Goal: Task Accomplishment & Management: Manage account settings

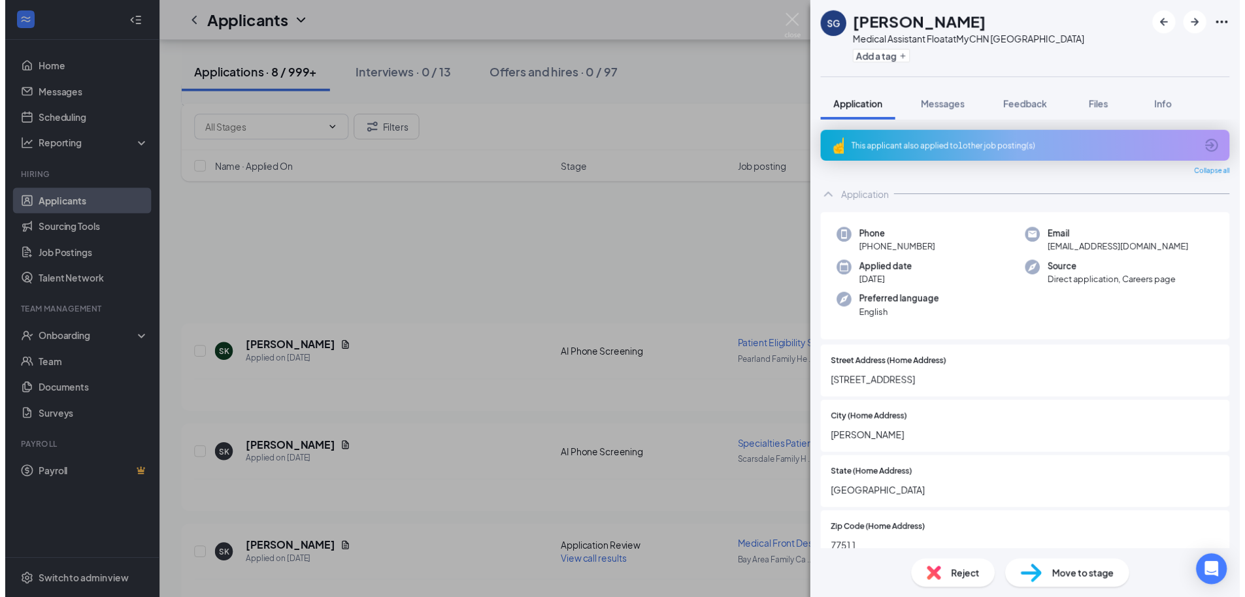
scroll to position [546, 0]
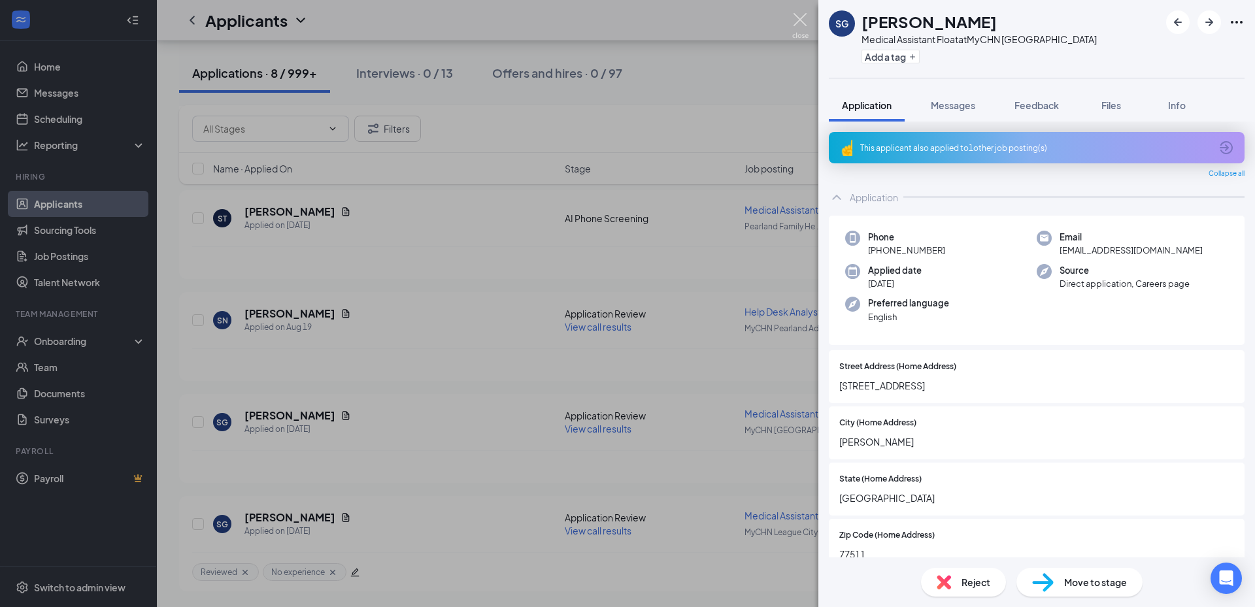
click at [801, 20] on img at bounding box center [800, 25] width 16 height 25
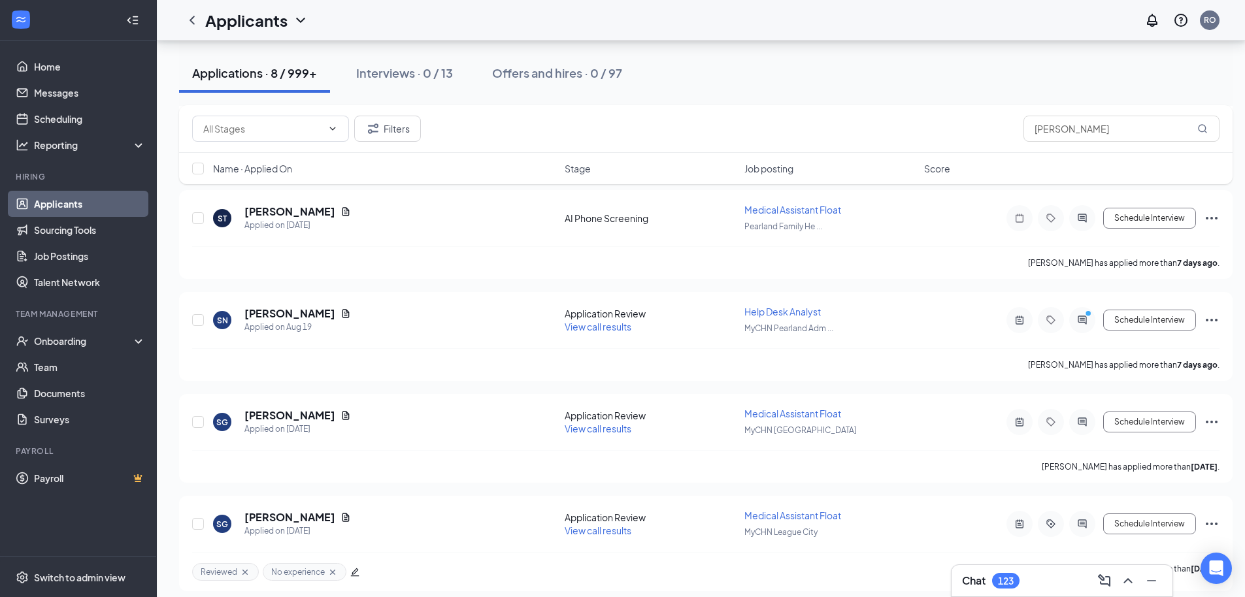
click at [596, 68] on div "Offers and hires · 0 / 97" at bounding box center [557, 73] width 130 height 16
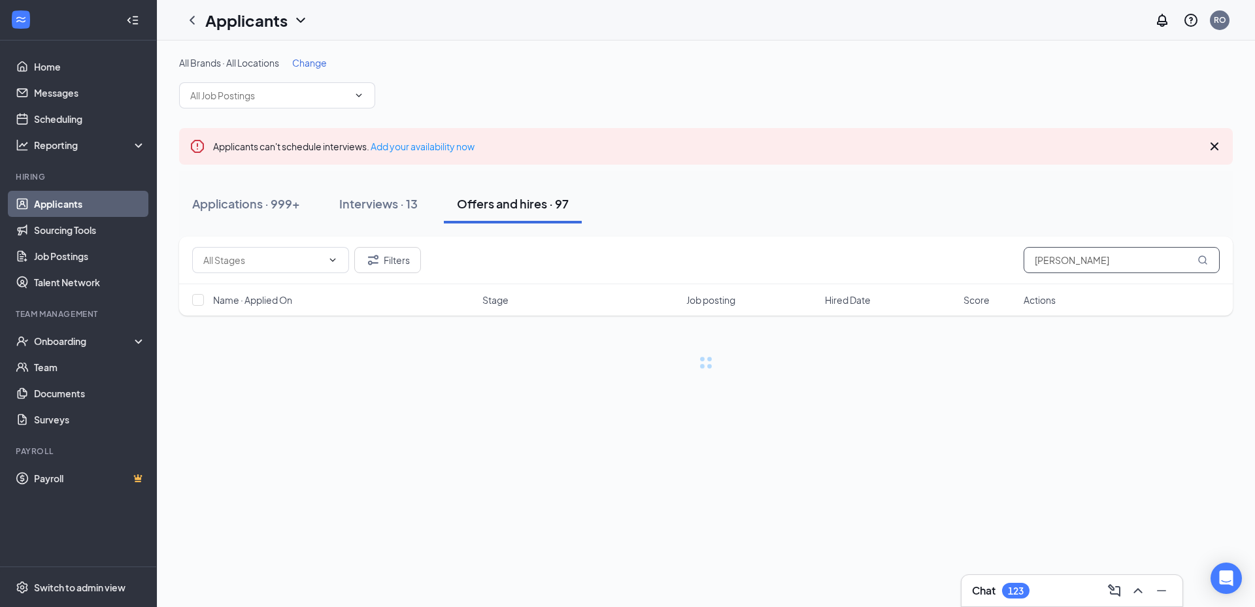
click at [1140, 251] on input "[PERSON_NAME]" at bounding box center [1121, 260] width 196 height 26
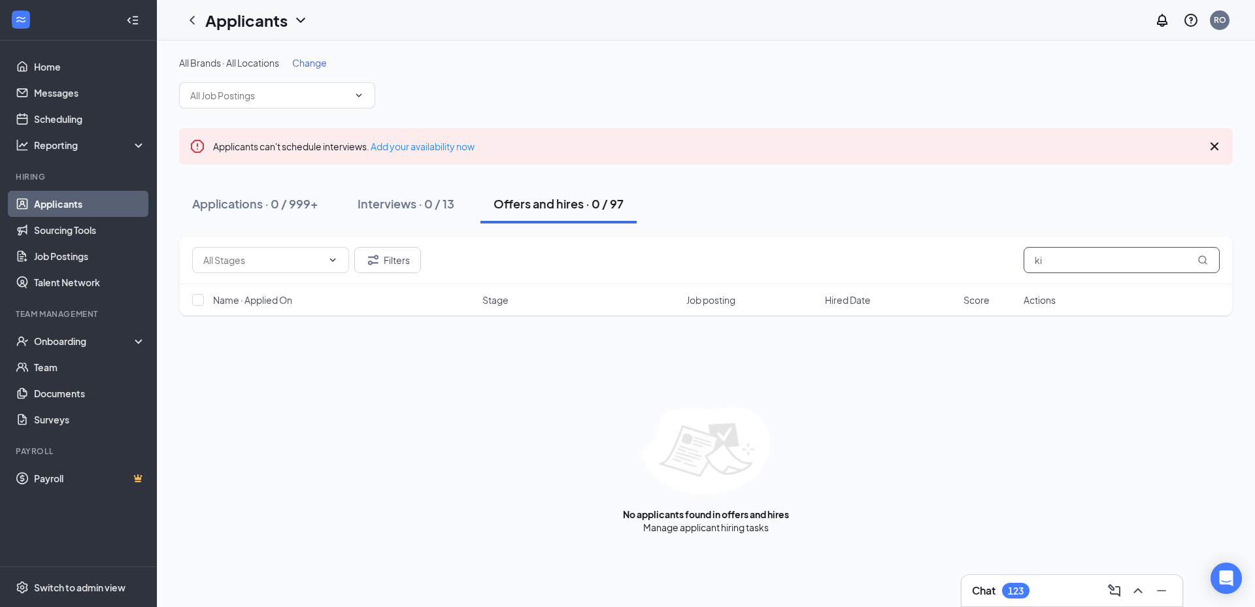
type input "k"
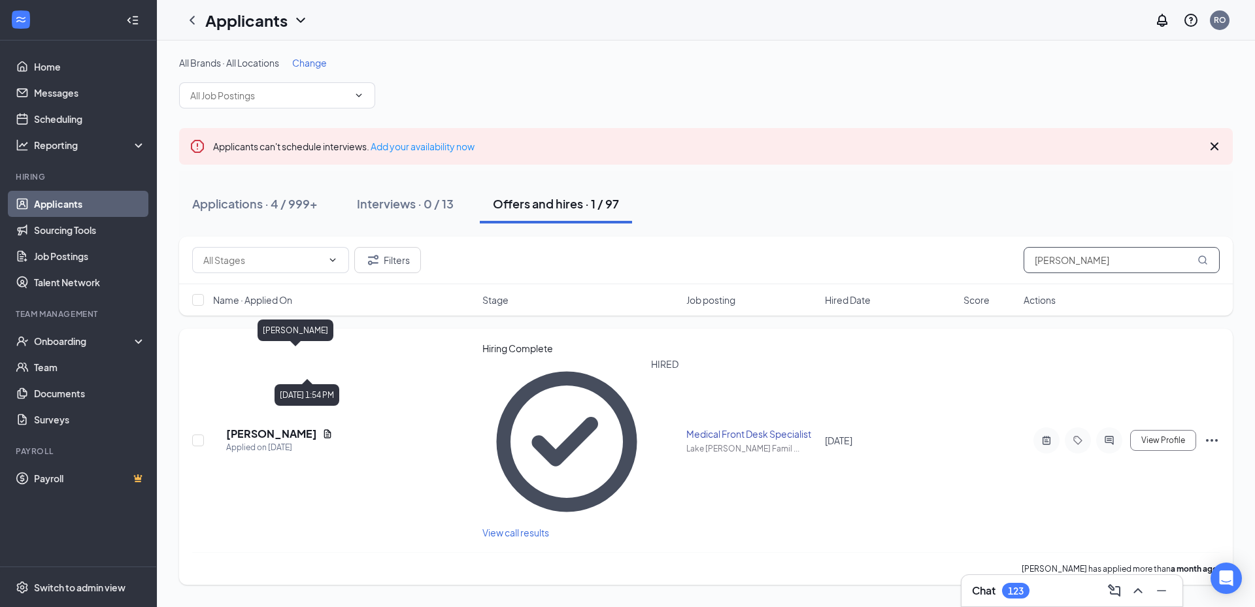
type input "[PERSON_NAME]"
click at [317, 427] on h5 "[PERSON_NAME]" at bounding box center [271, 434] width 91 height 14
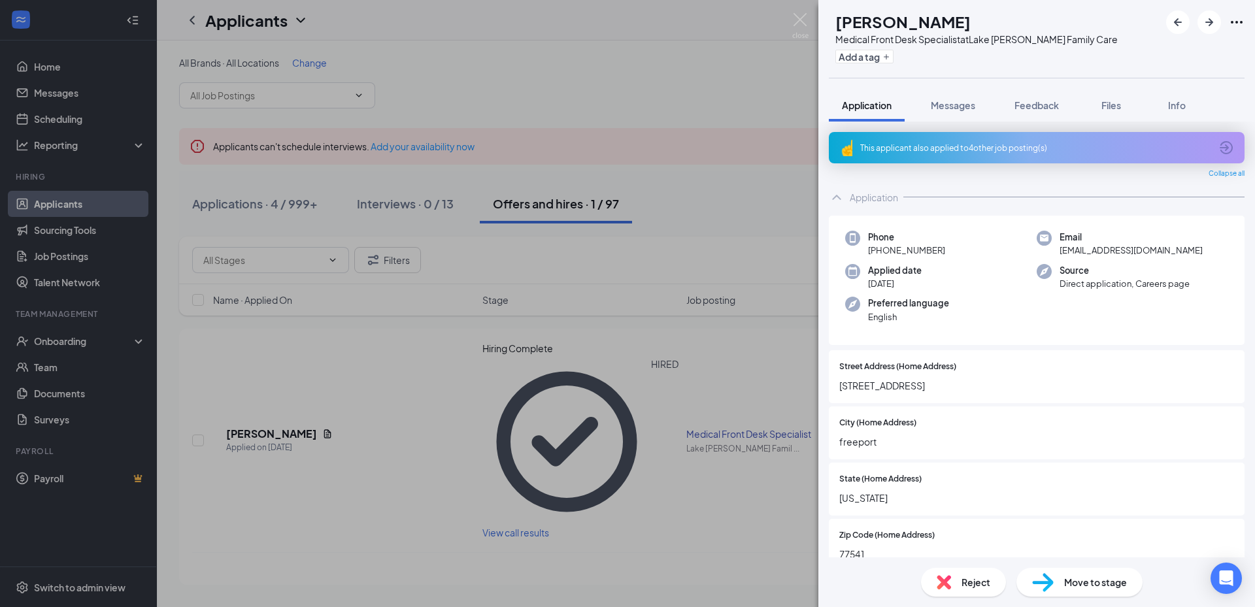
click at [1140, 325] on div "Phone [PHONE_NUMBER] Email [EMAIL_ADDRESS][DOMAIN_NAME] Applied date [DATE] Sou…" at bounding box center [1037, 281] width 416 height 130
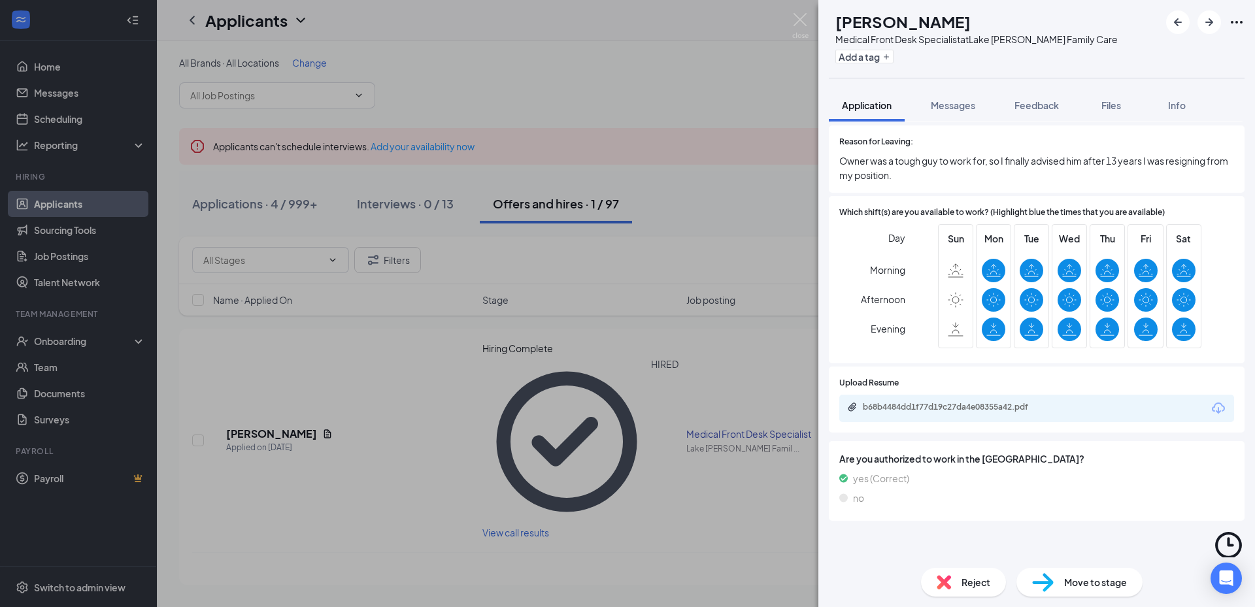
scroll to position [2672, 0]
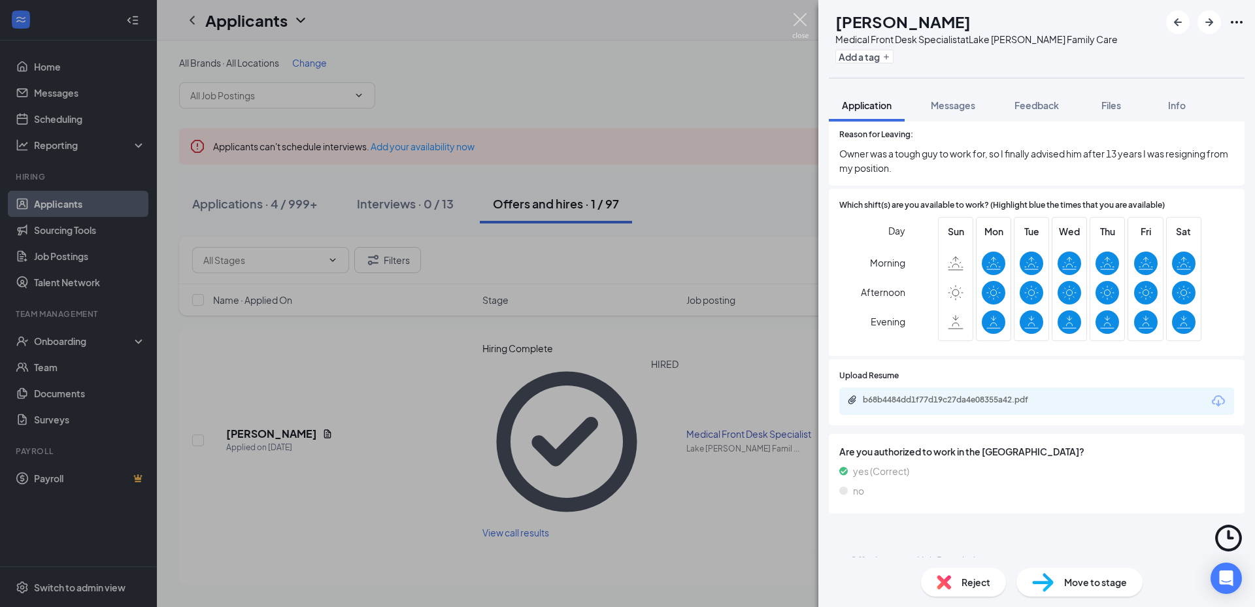
click at [801, 17] on img at bounding box center [800, 25] width 16 height 25
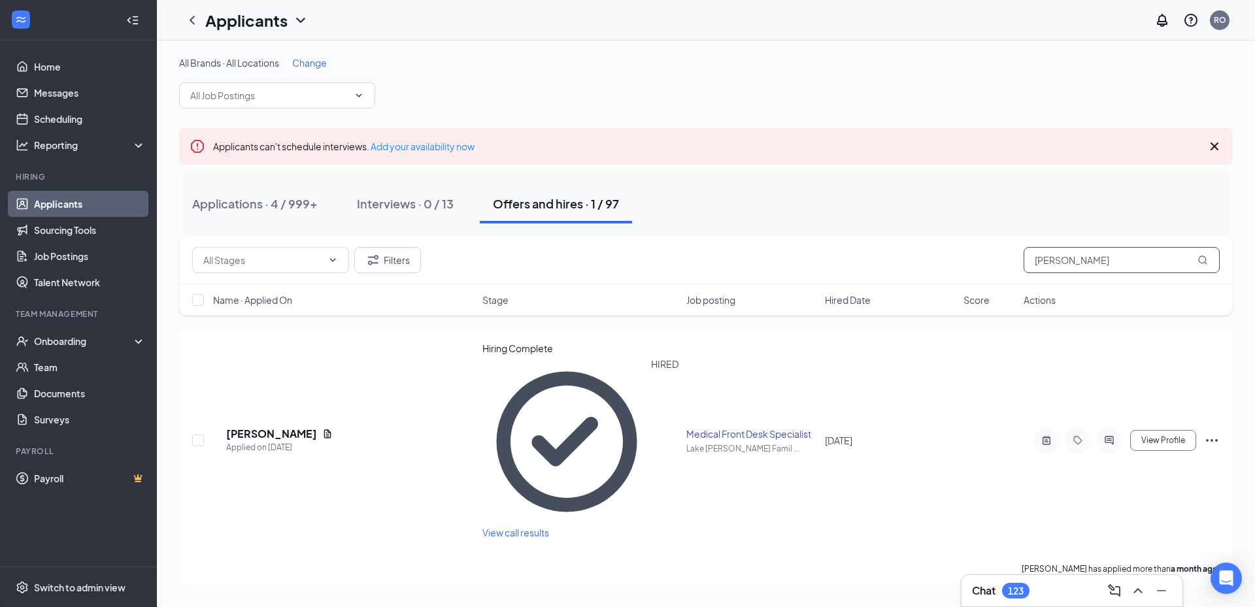
click at [1089, 250] on input "[PERSON_NAME]" at bounding box center [1121, 260] width 196 height 26
click at [265, 204] on div "Applications · 4 / 999+" at bounding box center [254, 203] width 125 height 16
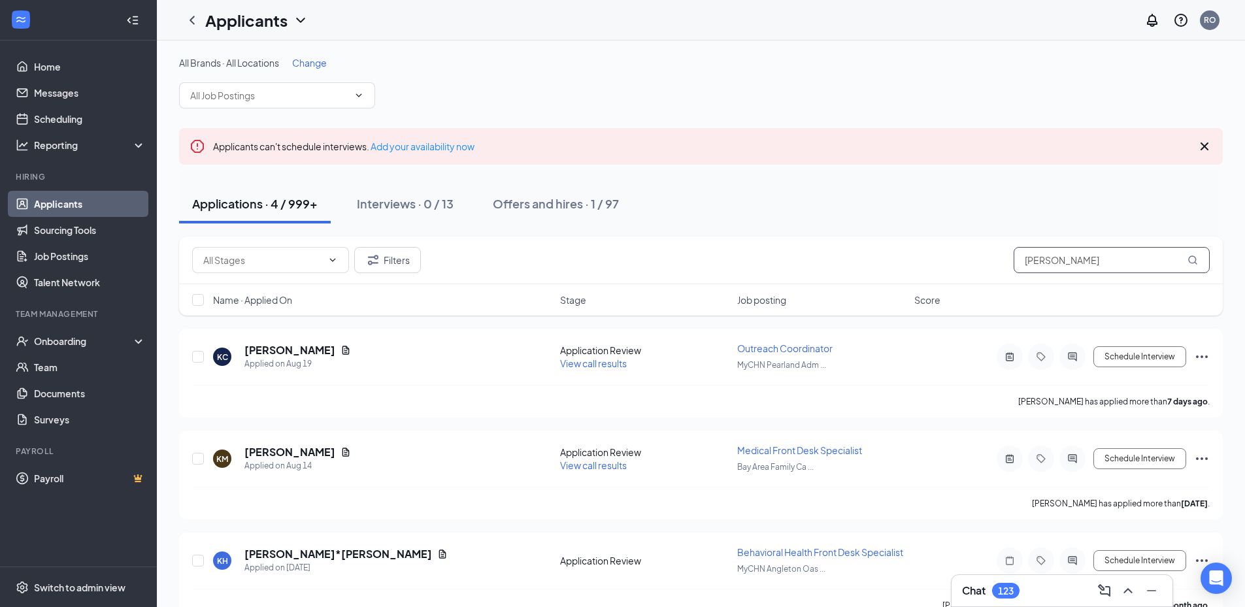
click at [1097, 265] on input "[PERSON_NAME]" at bounding box center [1112, 260] width 196 height 26
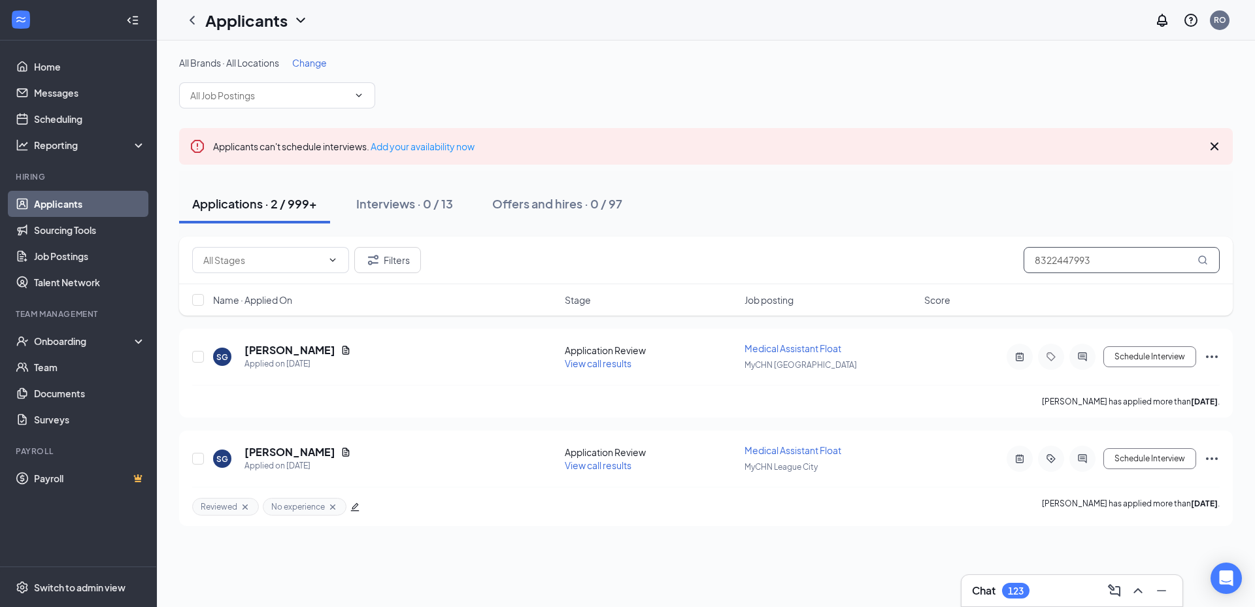
type input "8322447993"
click at [291, 455] on h5 "[PERSON_NAME]" at bounding box center [289, 452] width 91 height 14
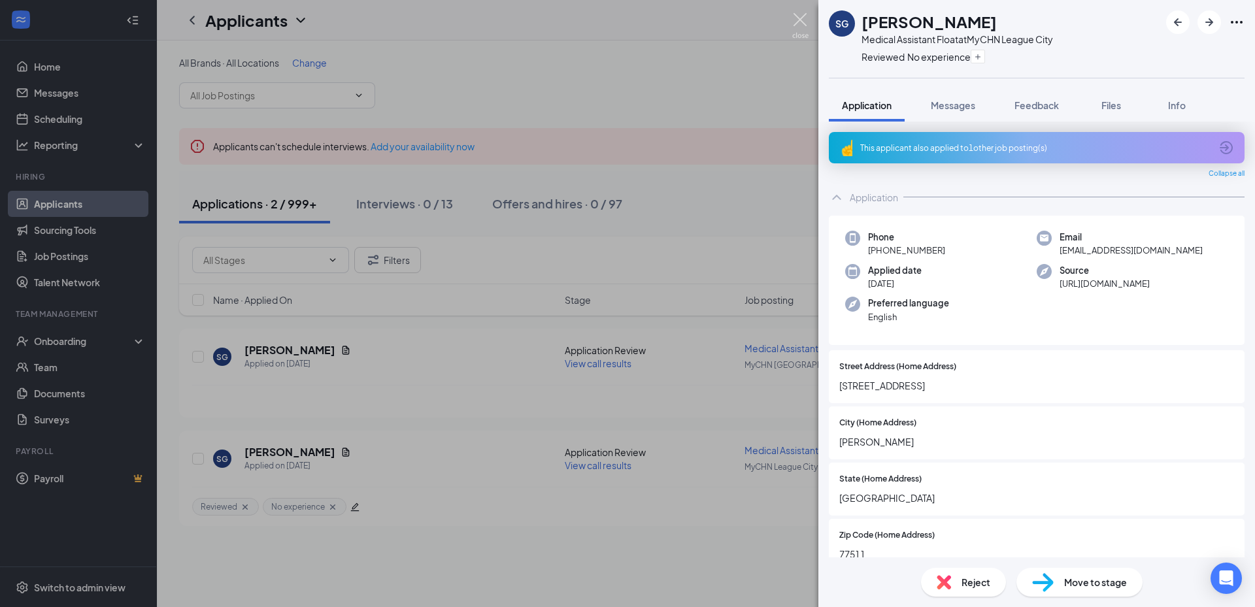
click at [797, 23] on img at bounding box center [800, 25] width 16 height 25
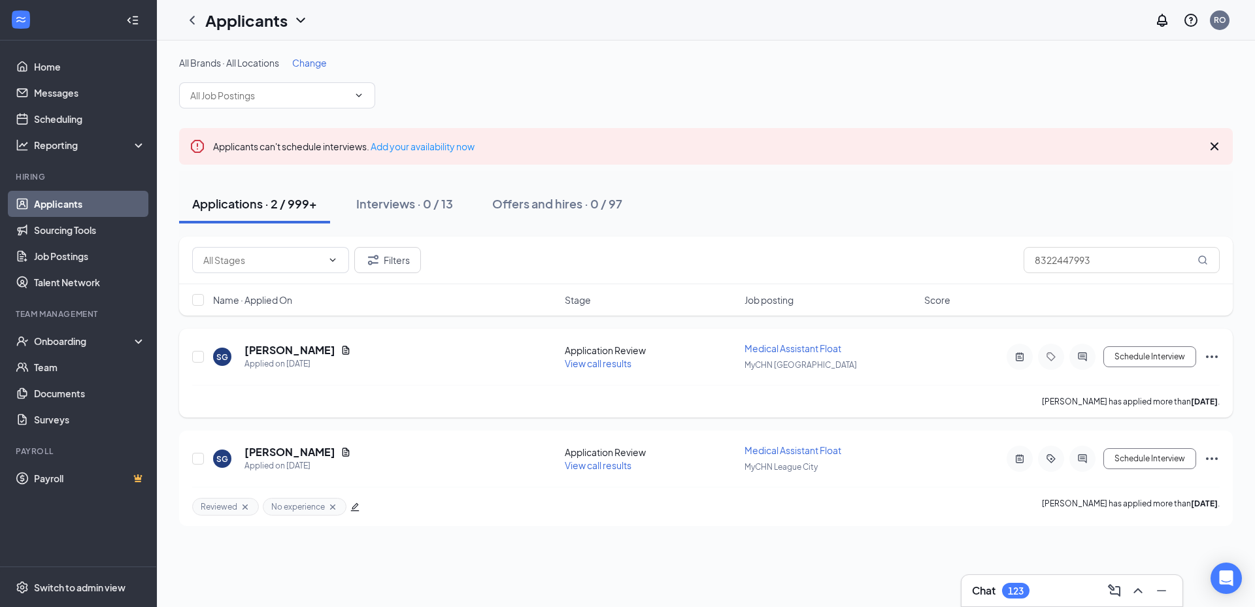
click at [312, 348] on h5 "[PERSON_NAME]" at bounding box center [289, 350] width 91 height 14
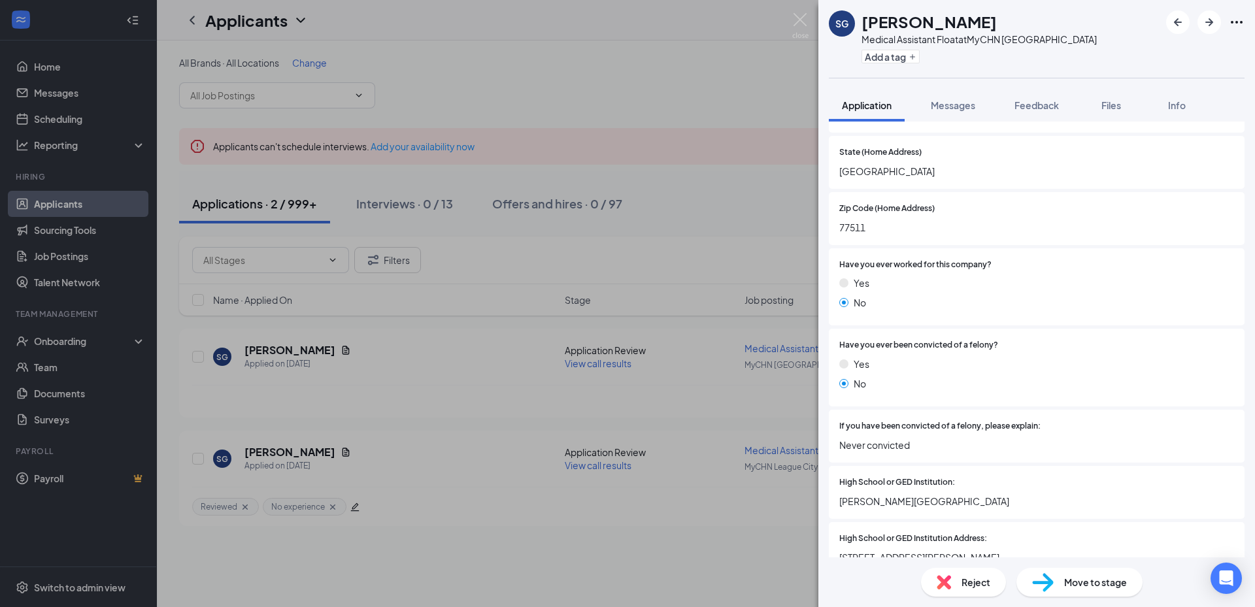
scroll to position [653, 0]
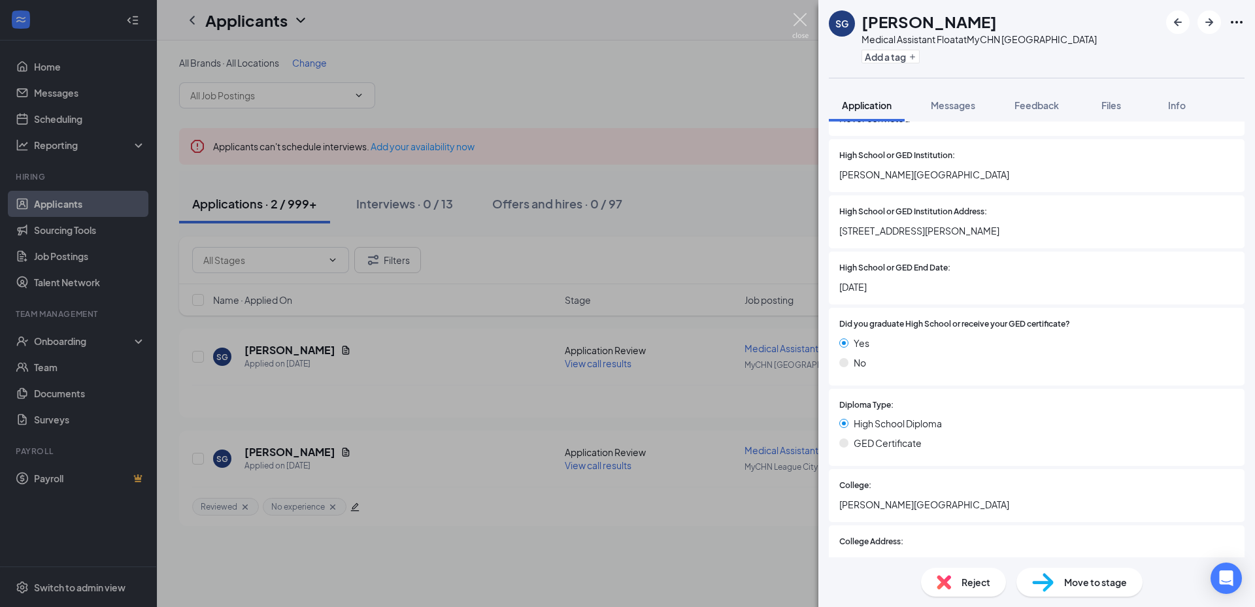
drag, startPoint x: 797, startPoint y: 20, endPoint x: 317, endPoint y: 327, distance: 569.2
click at [797, 20] on img at bounding box center [800, 25] width 16 height 25
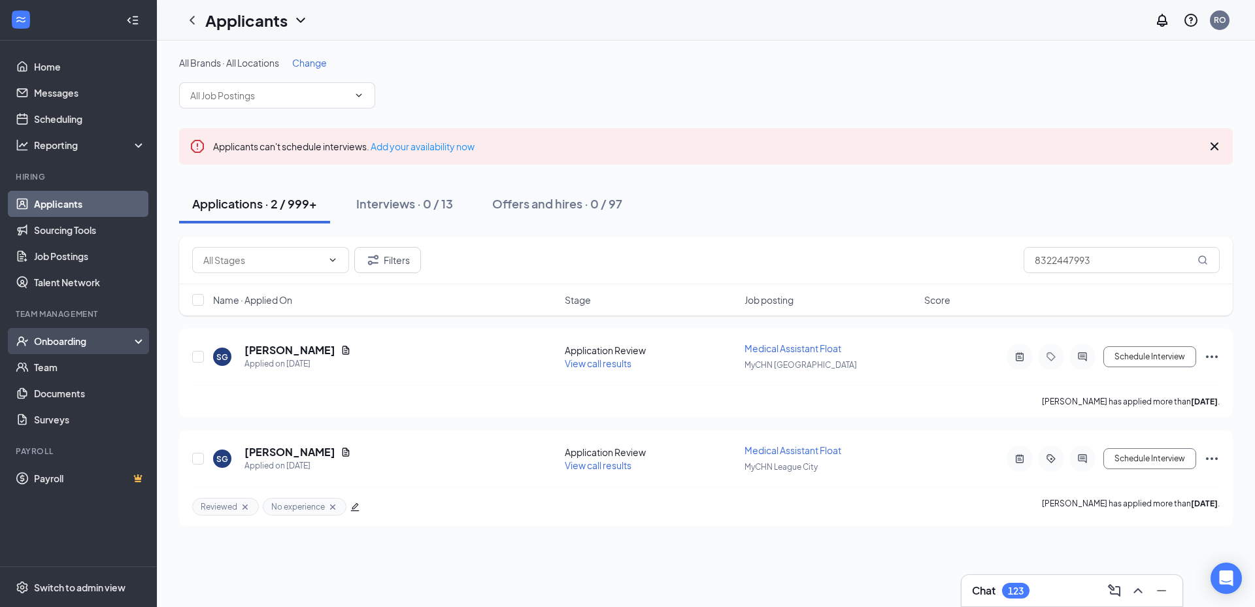
click at [124, 342] on div "Onboarding" at bounding box center [84, 341] width 101 height 13
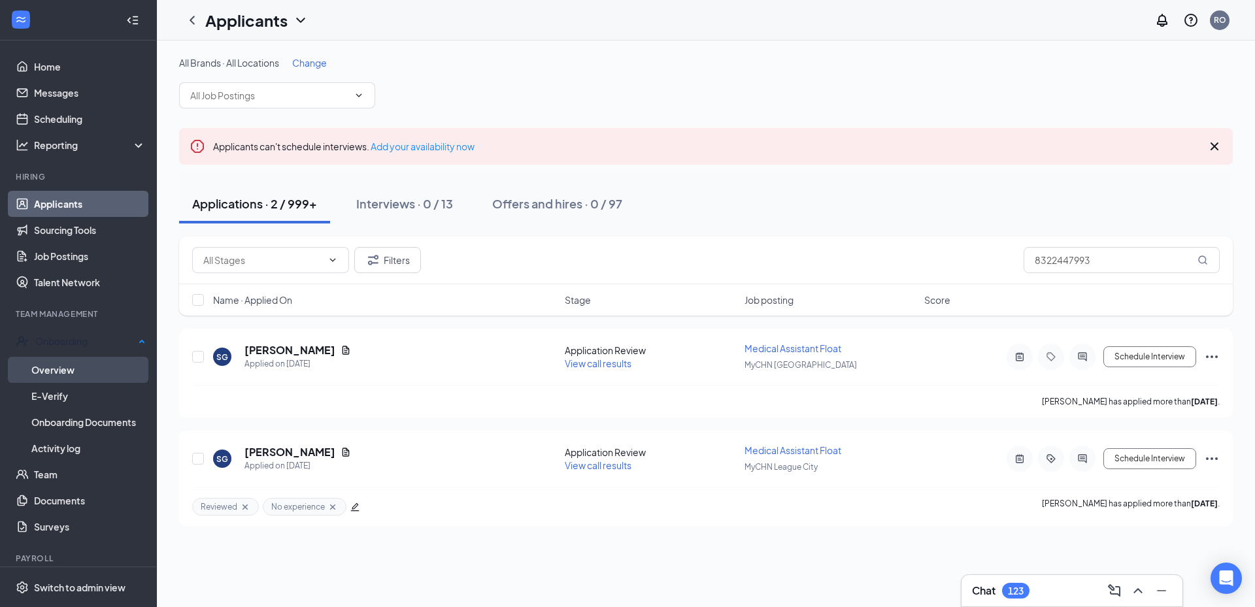
click at [77, 376] on link "Overview" at bounding box center [88, 370] width 114 height 26
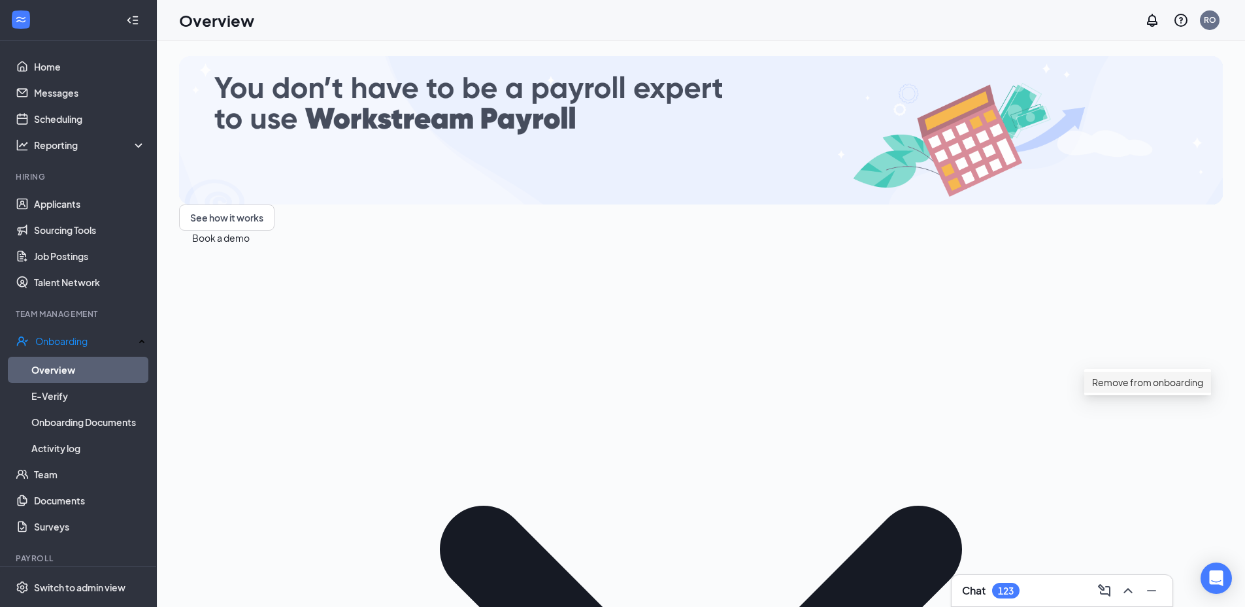
click at [1107, 388] on div "Remove from onboarding" at bounding box center [1147, 382] width 111 height 14
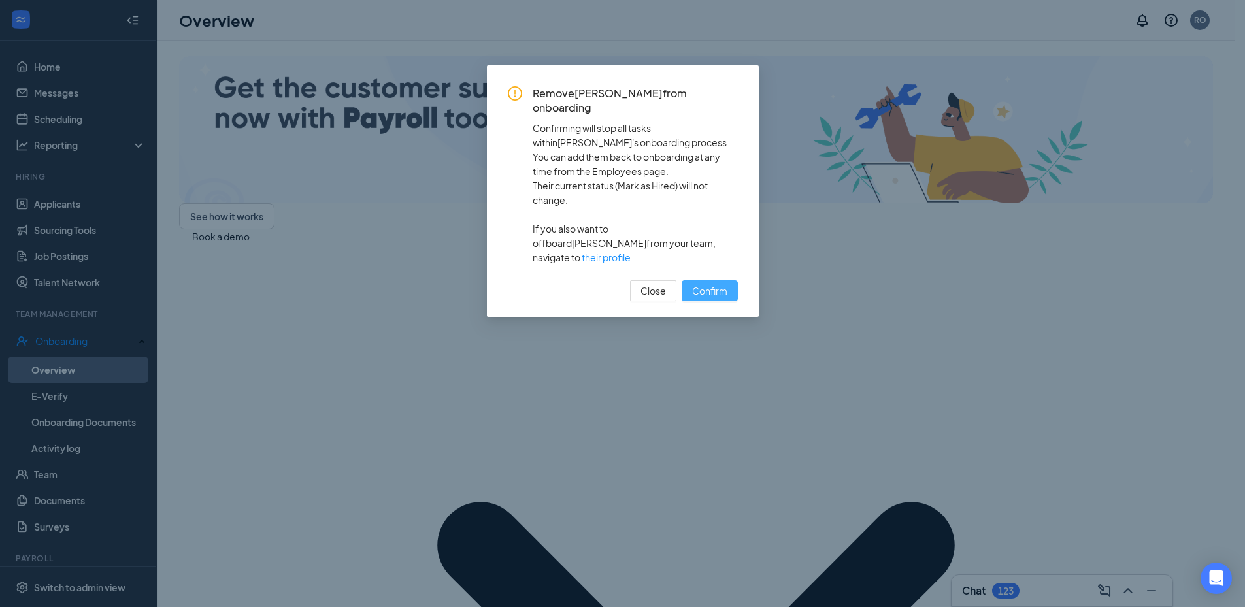
click at [710, 284] on span "Confirm" at bounding box center [709, 291] width 35 height 14
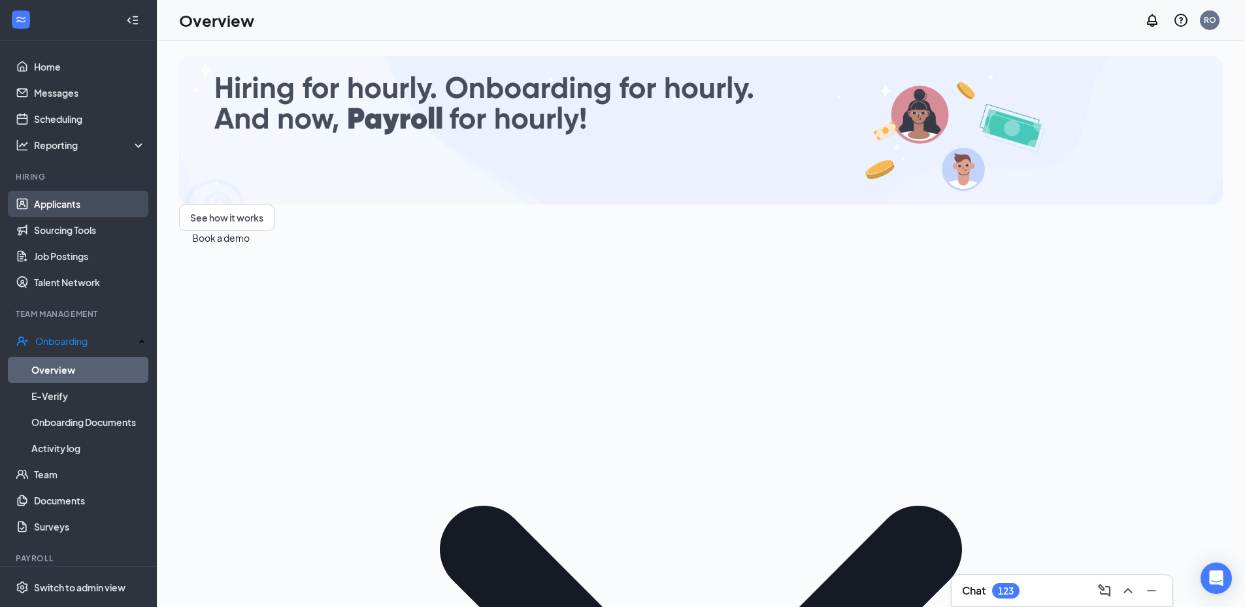
click at [67, 196] on link "Applicants" at bounding box center [90, 204] width 112 height 26
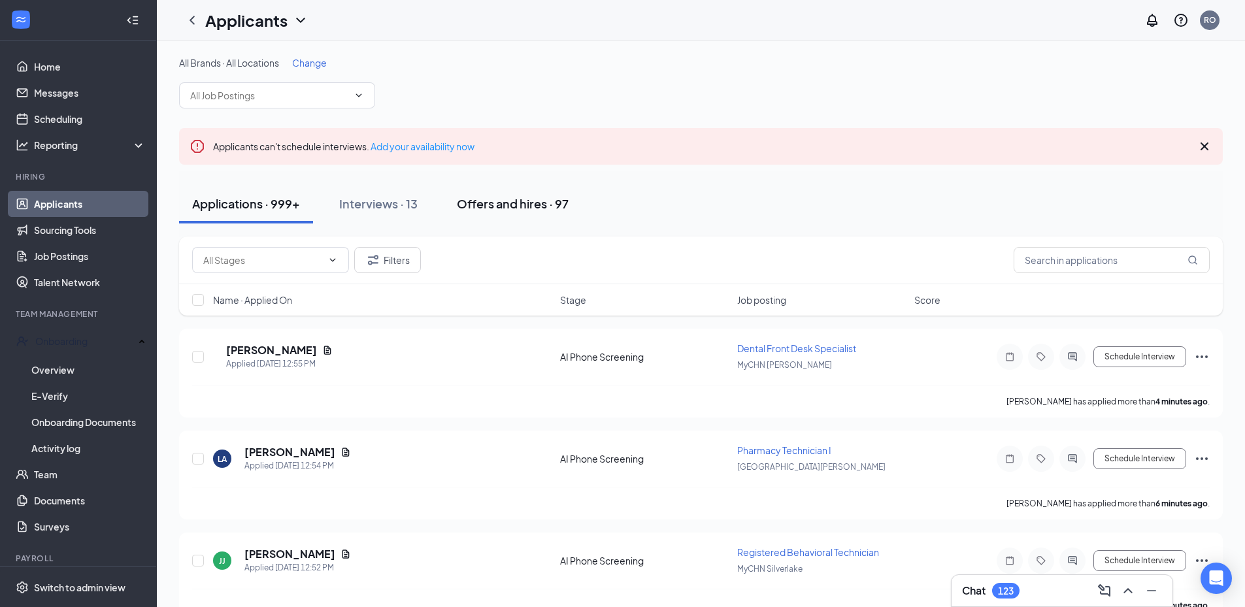
click at [496, 203] on div "Offers and hires · 97" at bounding box center [513, 203] width 112 height 16
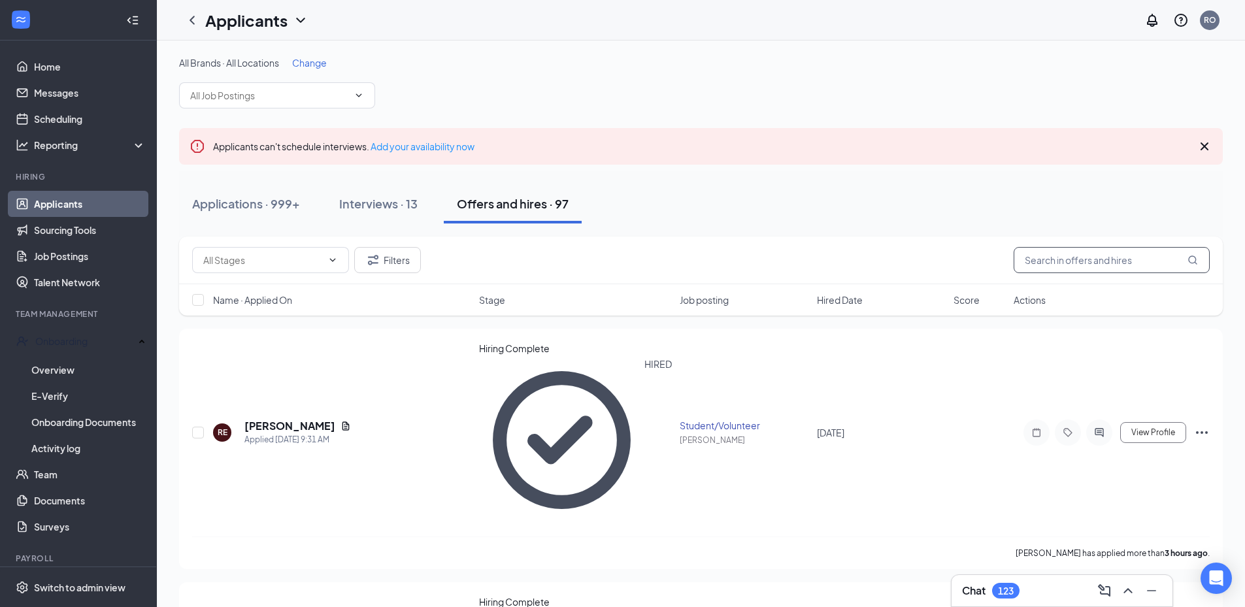
click at [1094, 259] on input "text" at bounding box center [1112, 260] width 196 height 26
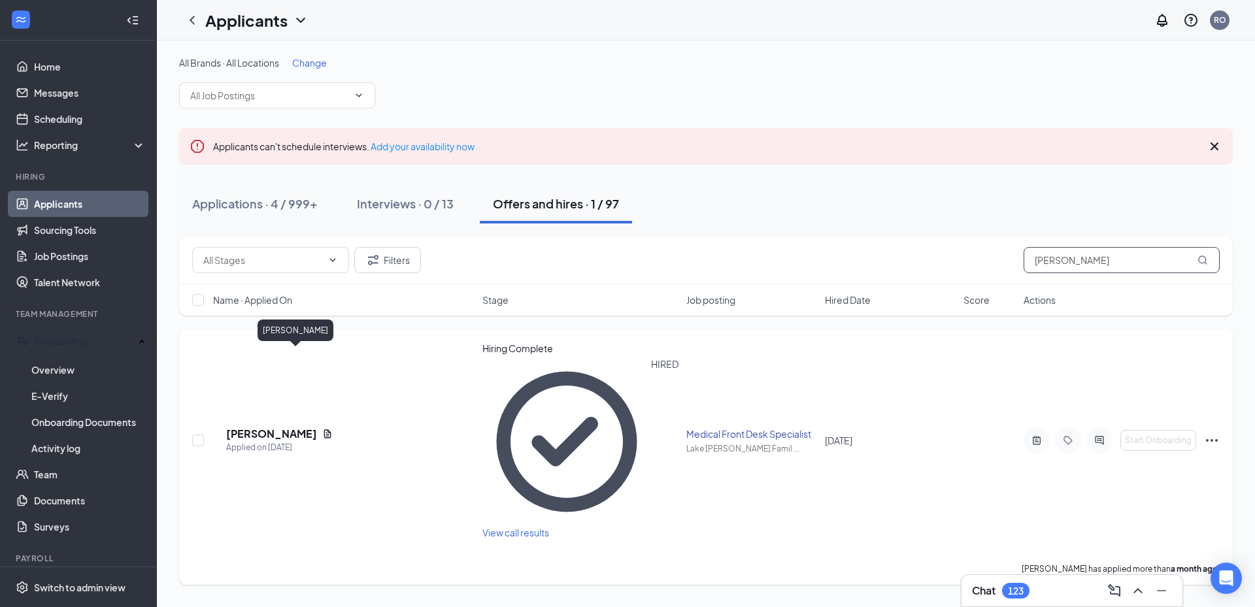
type input "[PERSON_NAME]"
click at [268, 427] on h5 "[PERSON_NAME]" at bounding box center [271, 434] width 91 height 14
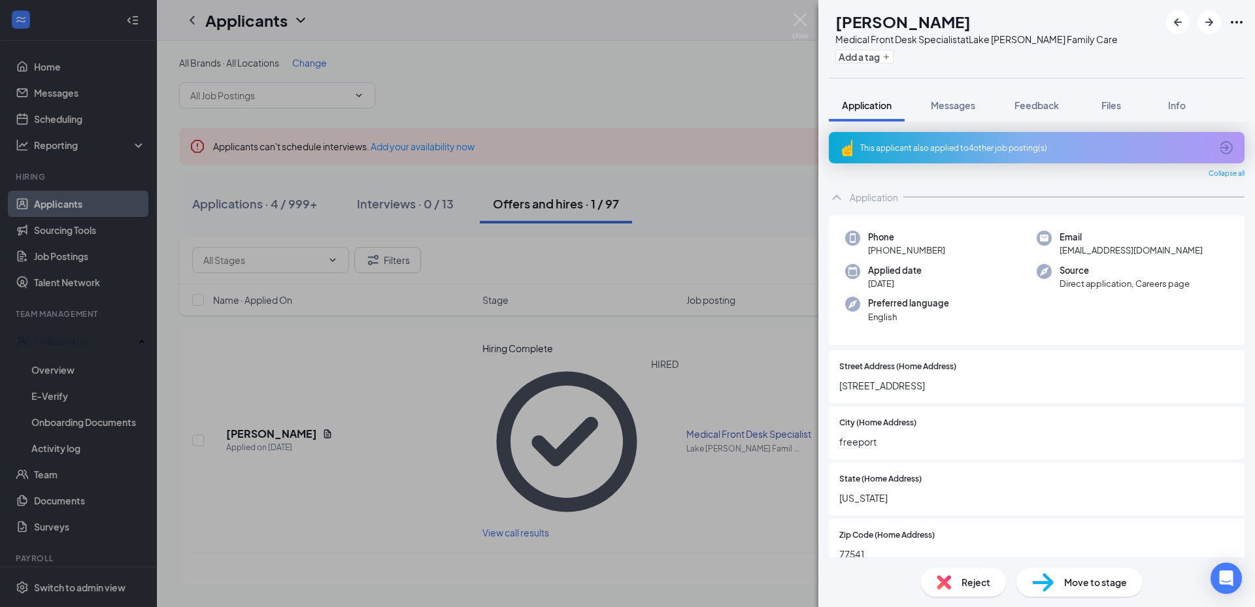
click at [1056, 581] on div "Move to stage" at bounding box center [1079, 582] width 126 height 29
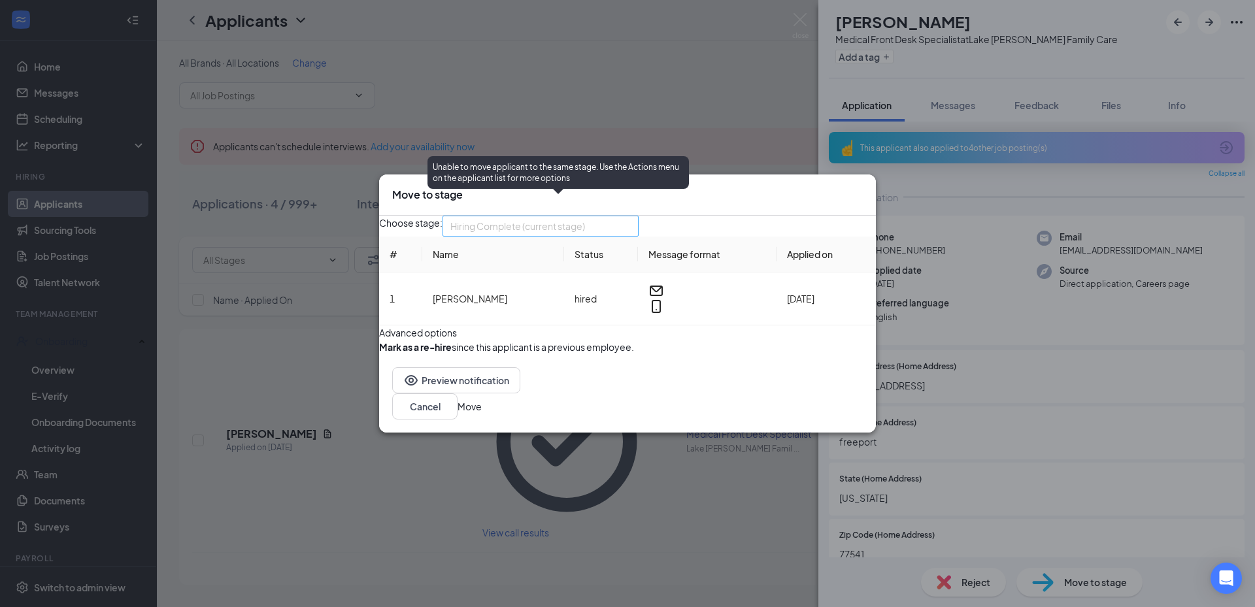
click at [546, 216] on span "Hiring Complete (current stage)" at bounding box center [517, 226] width 135 height 20
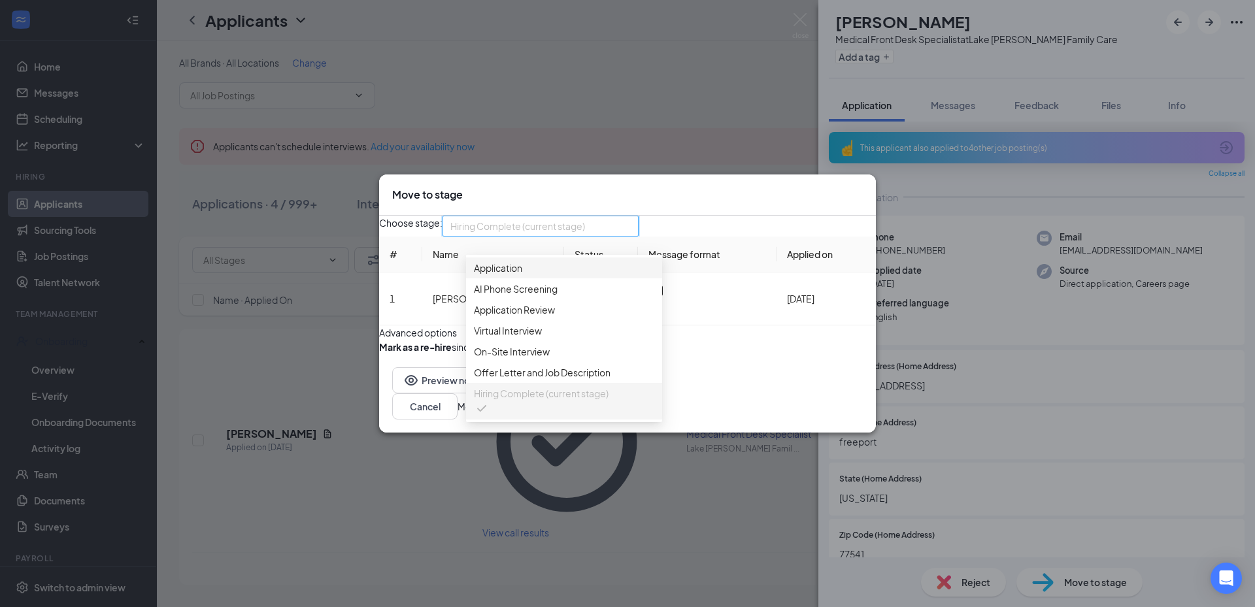
click at [532, 261] on span "Application" at bounding box center [564, 268] width 180 height 14
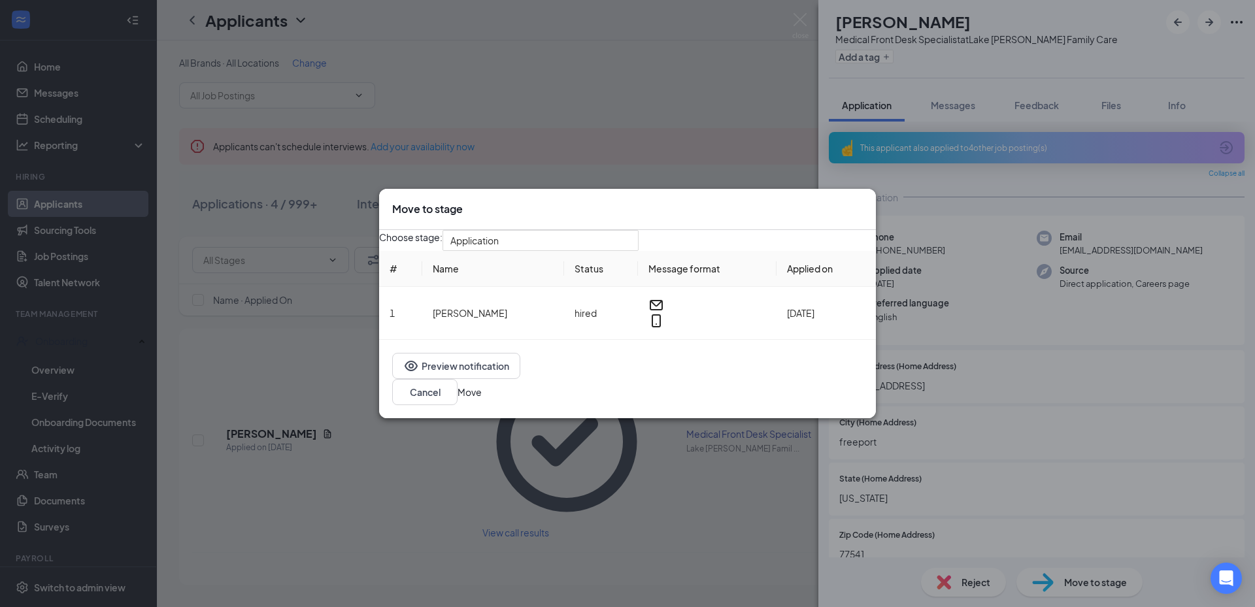
click at [482, 398] on button "Move" at bounding box center [469, 392] width 24 height 14
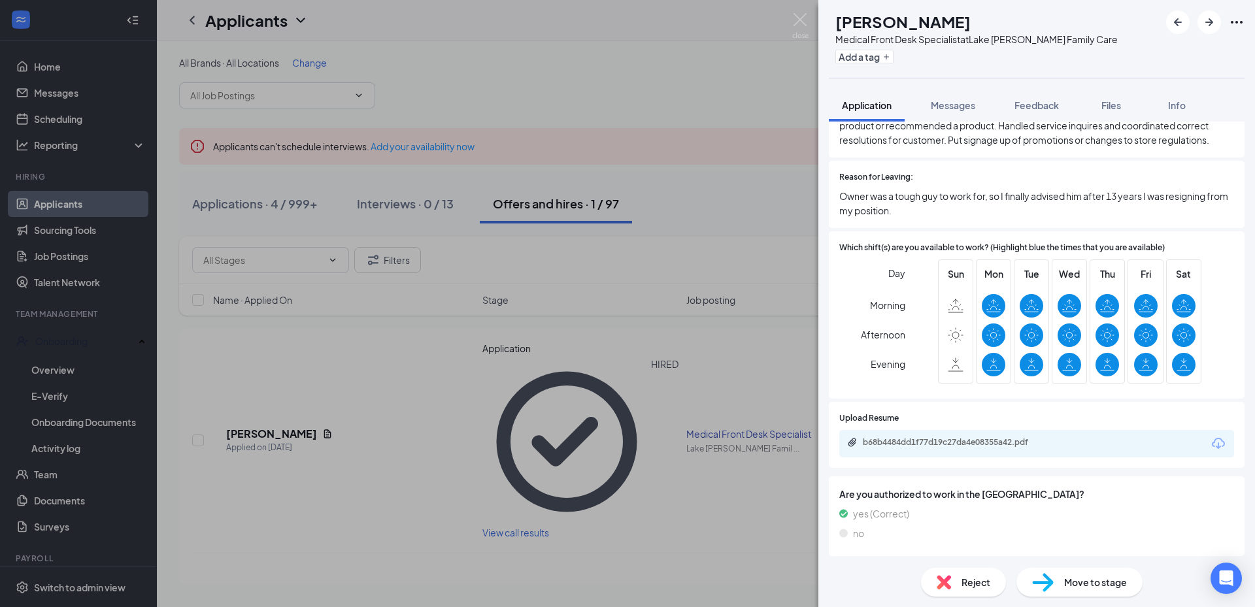
scroll to position [2672, 0]
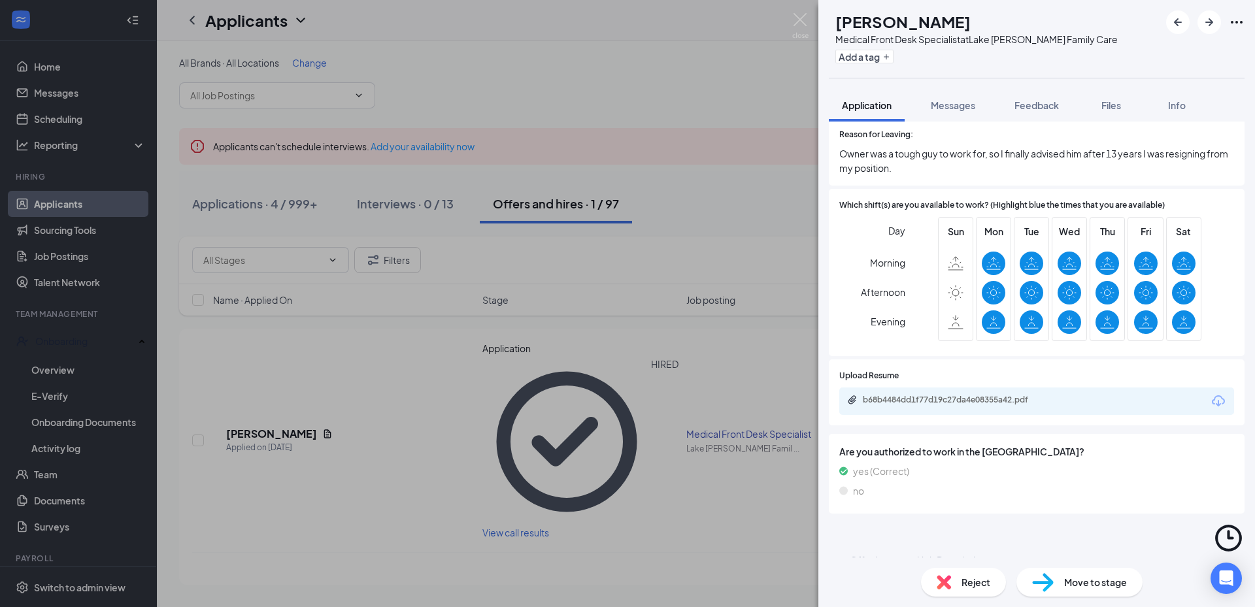
click at [896, 554] on div "Offer Letter and Job Description" at bounding box center [918, 560] width 137 height 13
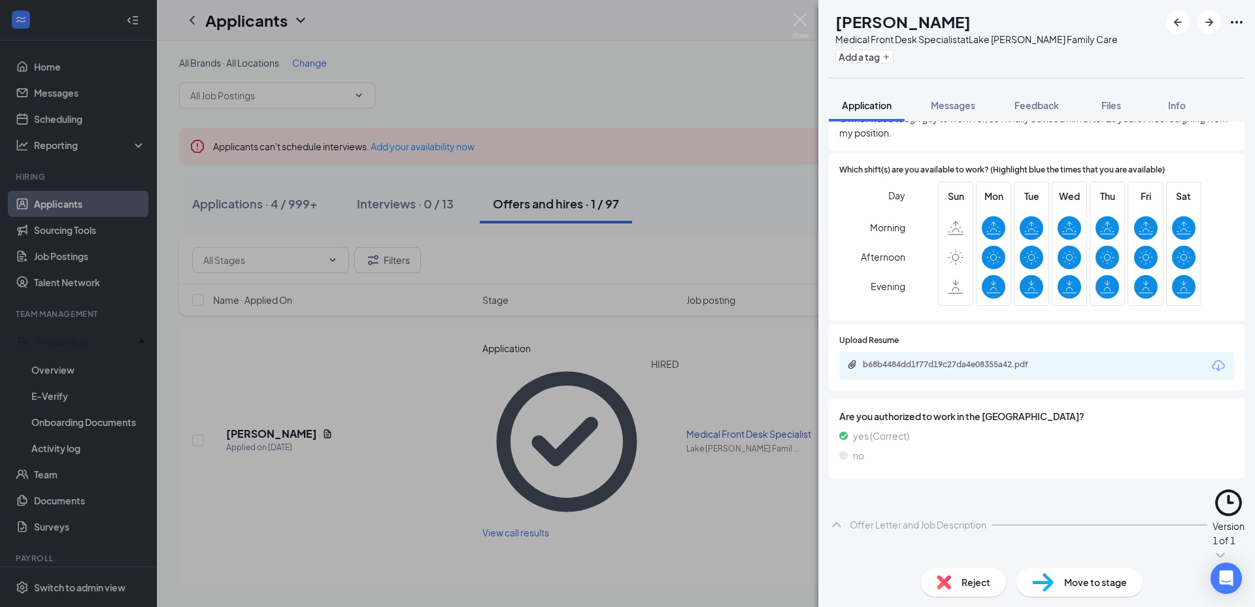
scroll to position [2747, 0]
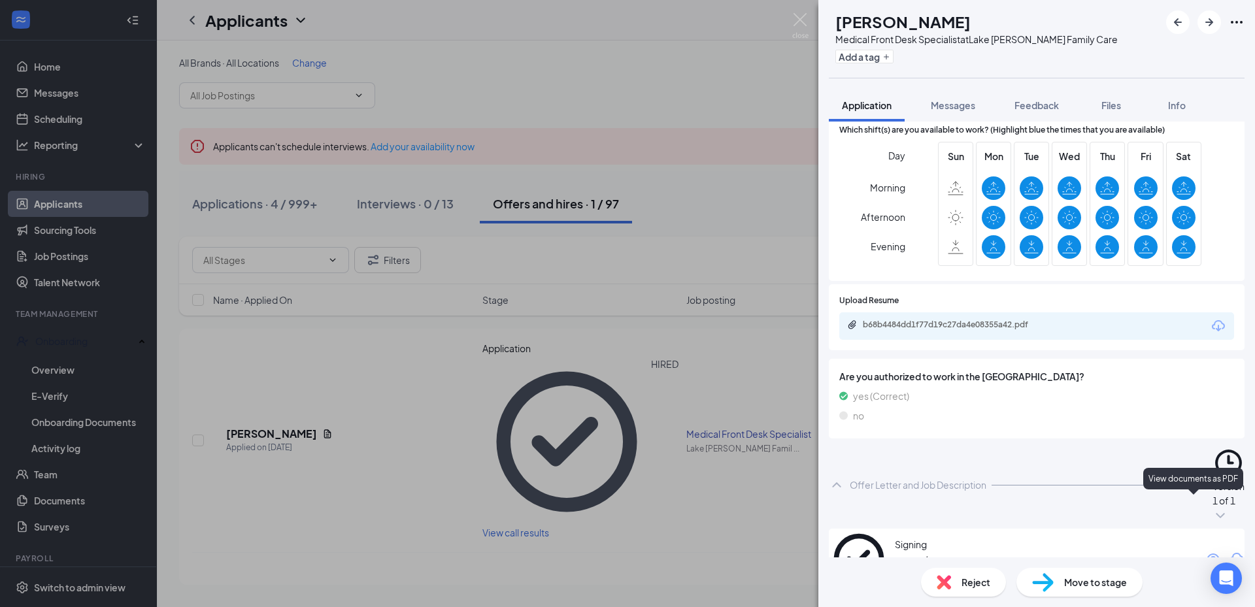
click at [1205, 551] on icon "Eye" at bounding box center [1213, 559] width 16 height 16
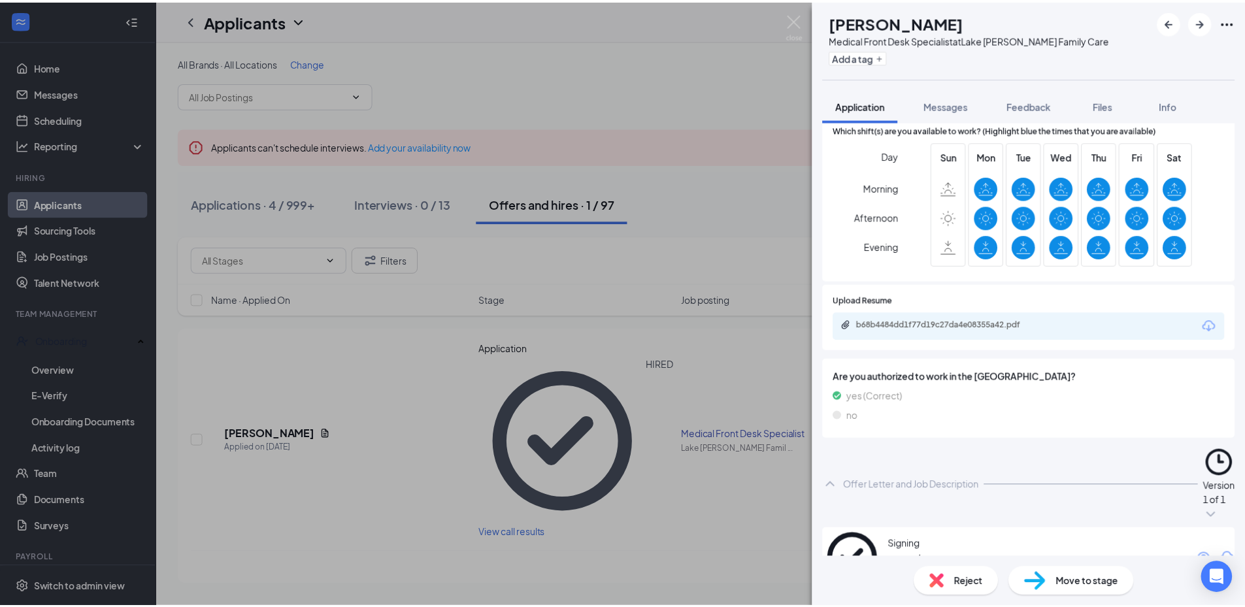
scroll to position [2746, 0]
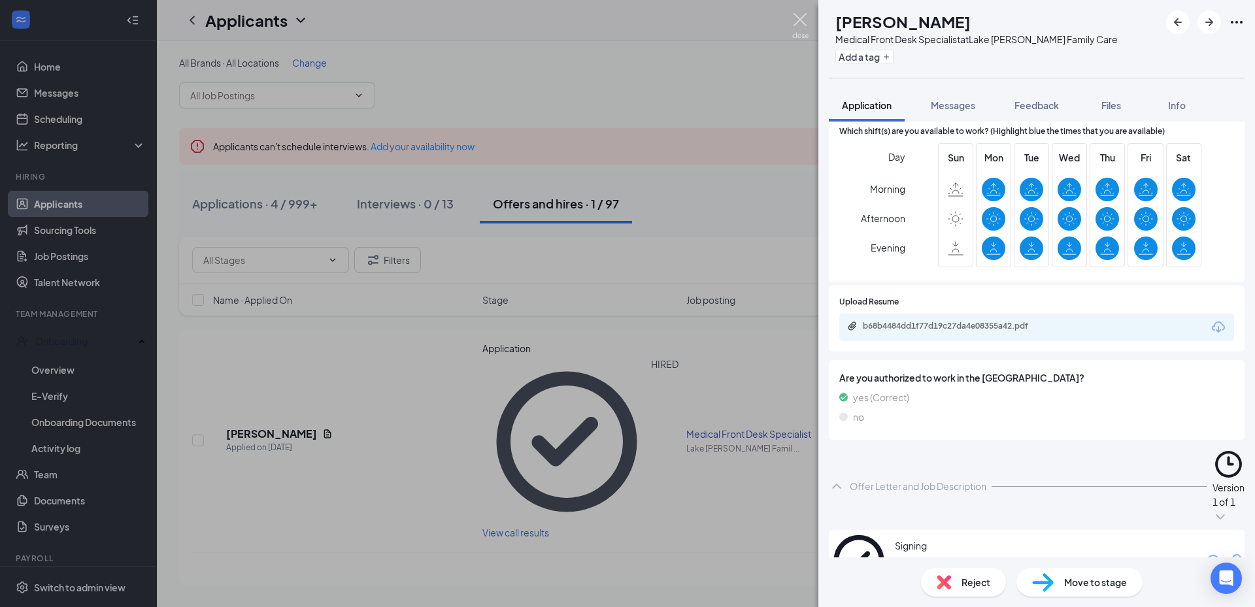
click at [807, 23] on img at bounding box center [800, 25] width 16 height 25
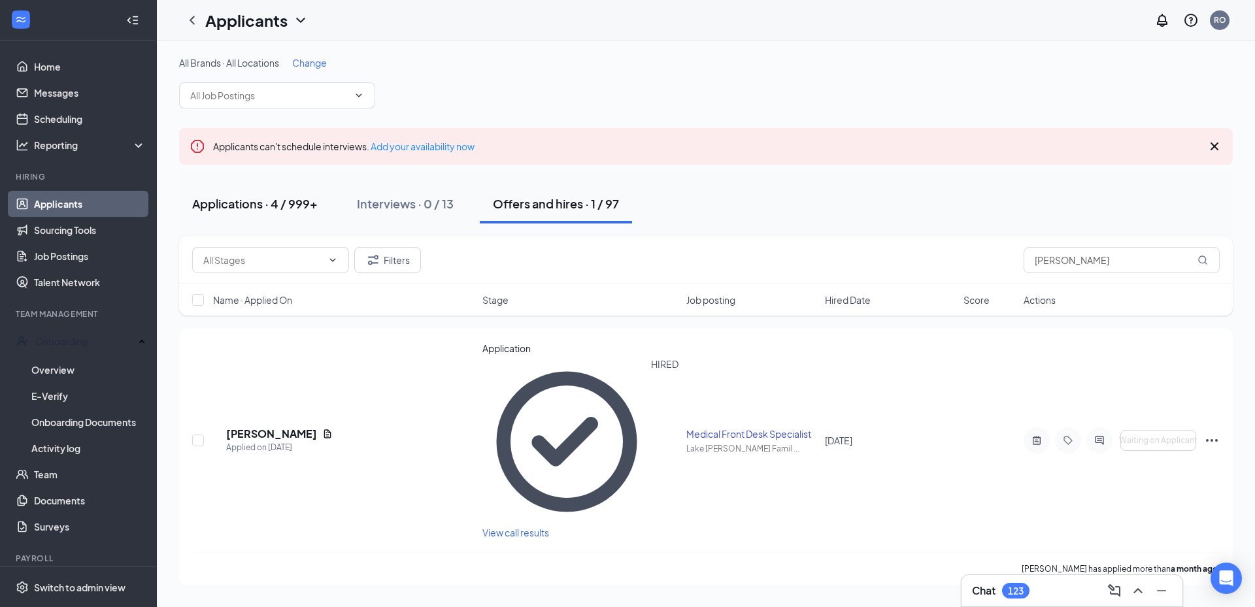
click at [267, 203] on div "Applications · 4 / 999+" at bounding box center [254, 203] width 125 height 16
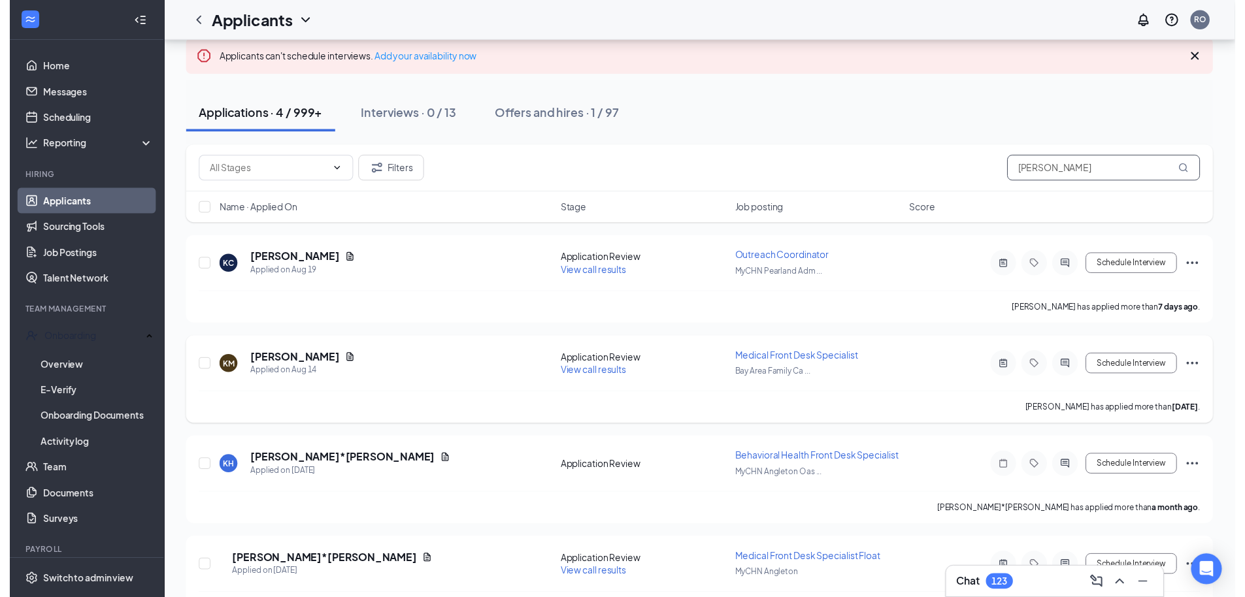
scroll to position [132, 0]
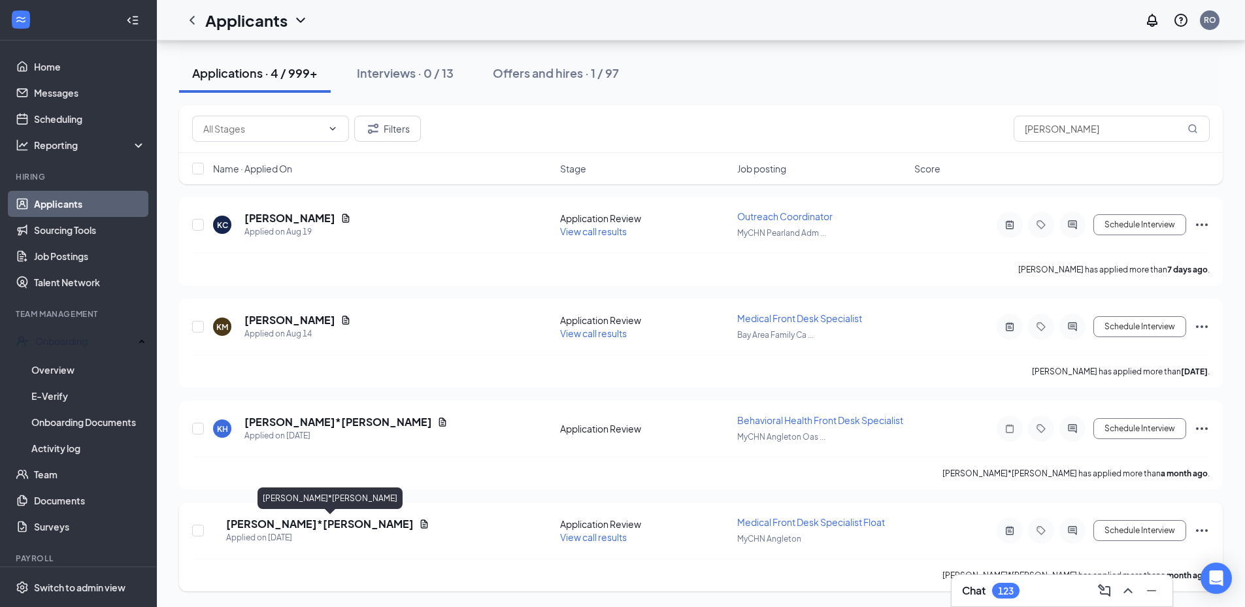
click at [299, 520] on h5 "[PERSON_NAME]*[PERSON_NAME]" at bounding box center [320, 524] width 188 height 14
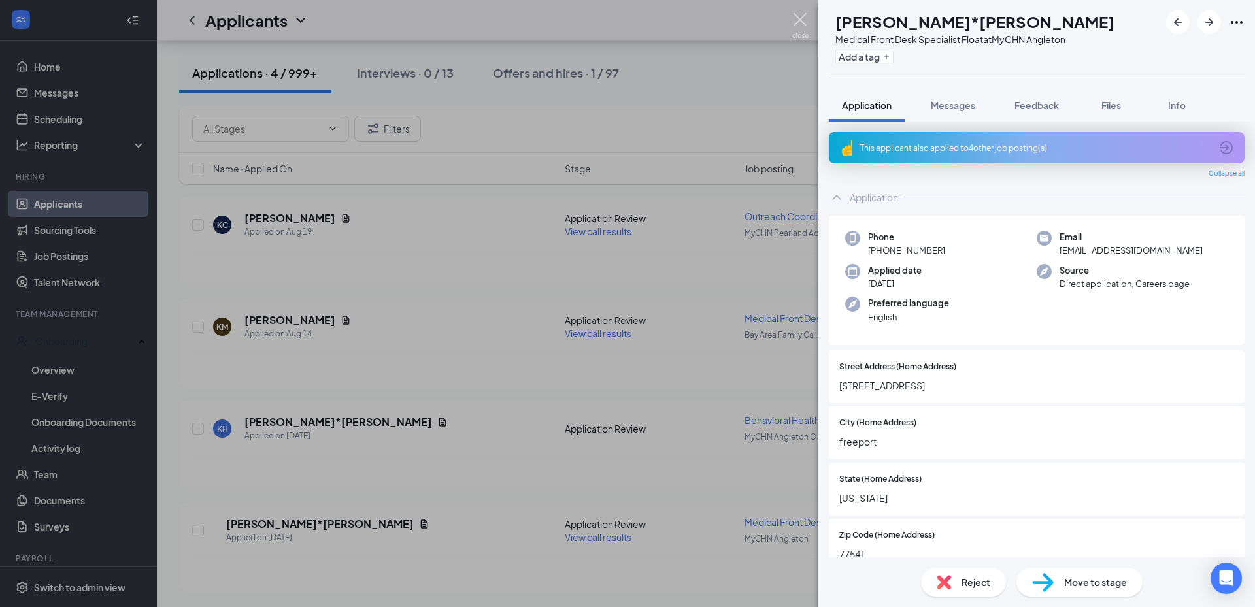
click at [800, 17] on img at bounding box center [800, 25] width 16 height 25
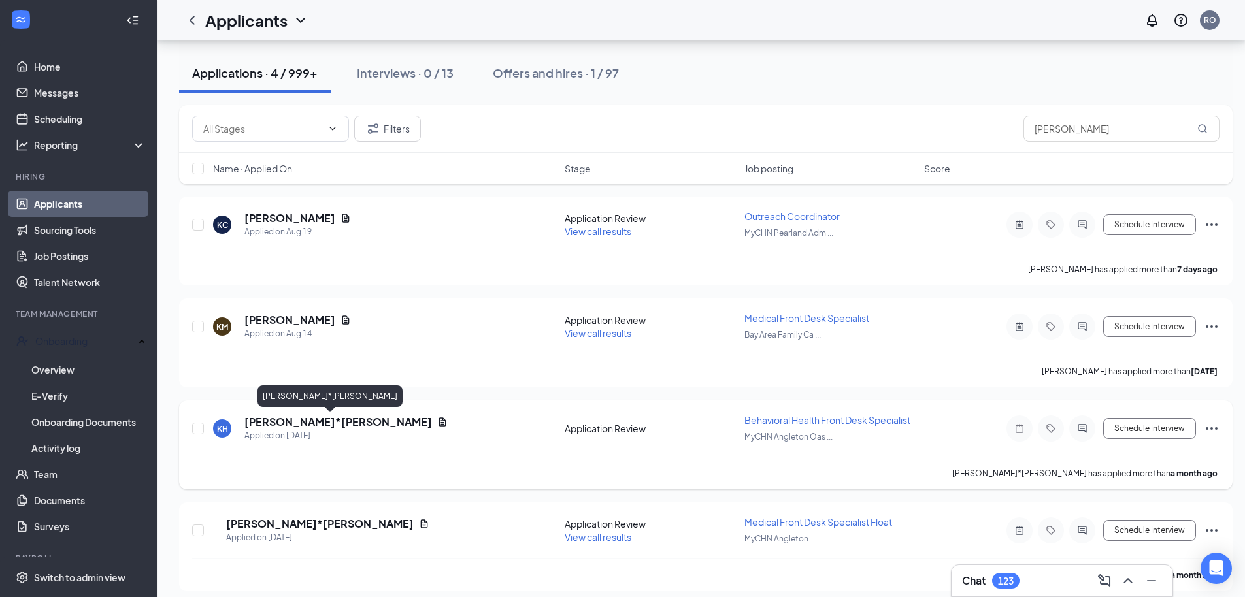
click at [337, 421] on h5 "[PERSON_NAME]*[PERSON_NAME]" at bounding box center [338, 422] width 188 height 14
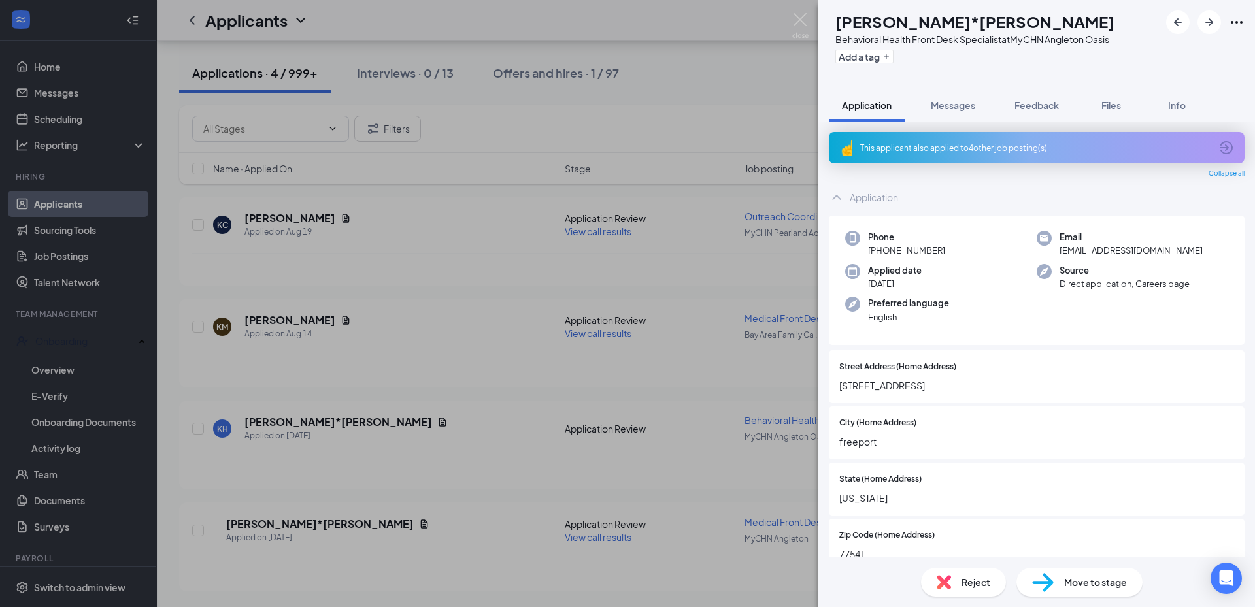
click at [1239, 15] on div at bounding box center [1205, 22] width 78 height 24
click at [1237, 17] on icon "Ellipses" at bounding box center [1237, 22] width 16 height 16
click at [1175, 49] on link "View full application" at bounding box center [1137, 46] width 84 height 14
drag, startPoint x: 793, startPoint y: 18, endPoint x: 615, endPoint y: 1, distance: 179.2
click at [793, 18] on img at bounding box center [800, 25] width 16 height 25
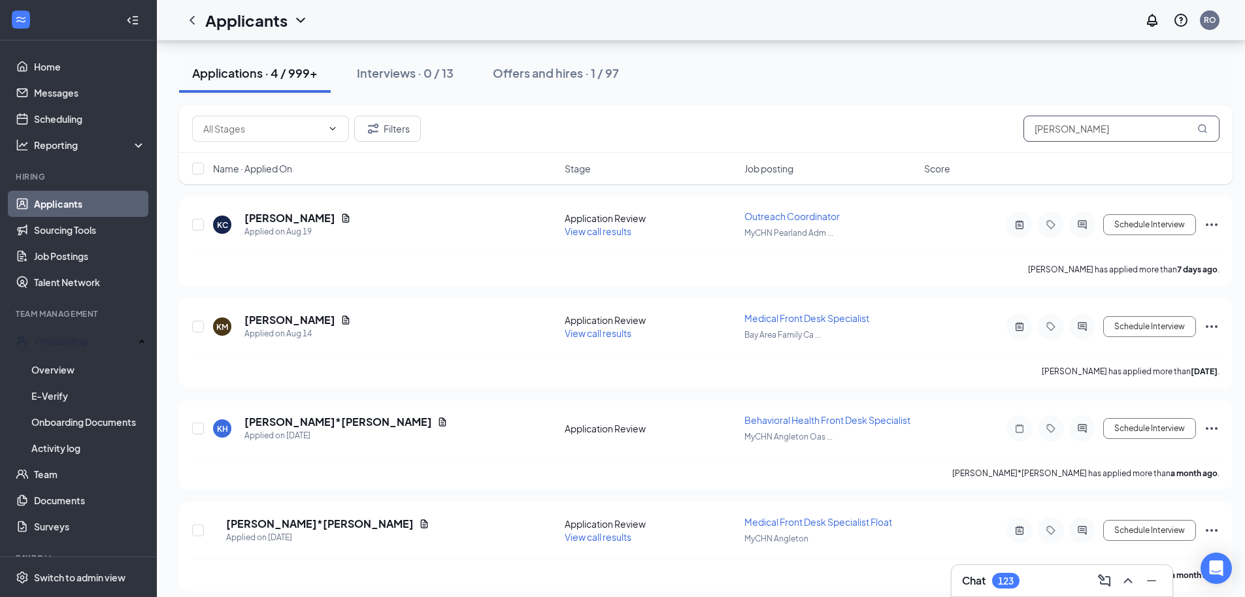
drag, startPoint x: 1069, startPoint y: 126, endPoint x: 891, endPoint y: 133, distance: 178.5
click at [895, 133] on div "Filters [PERSON_NAME]" at bounding box center [705, 129] width 1027 height 26
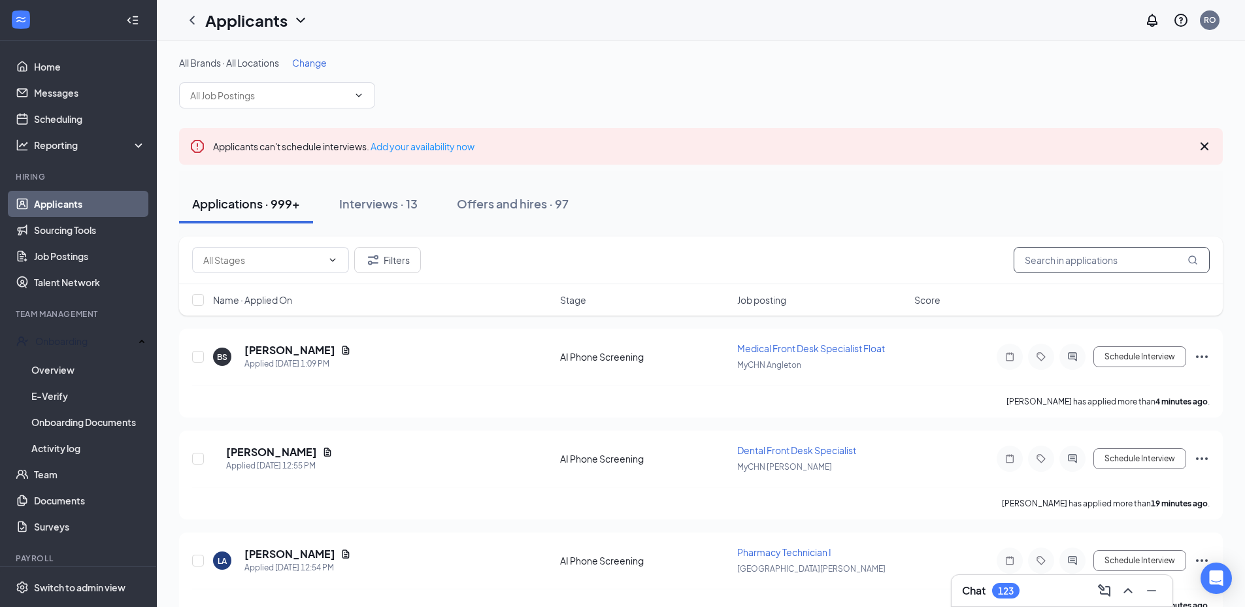
click at [1072, 259] on input "text" at bounding box center [1112, 260] width 196 height 26
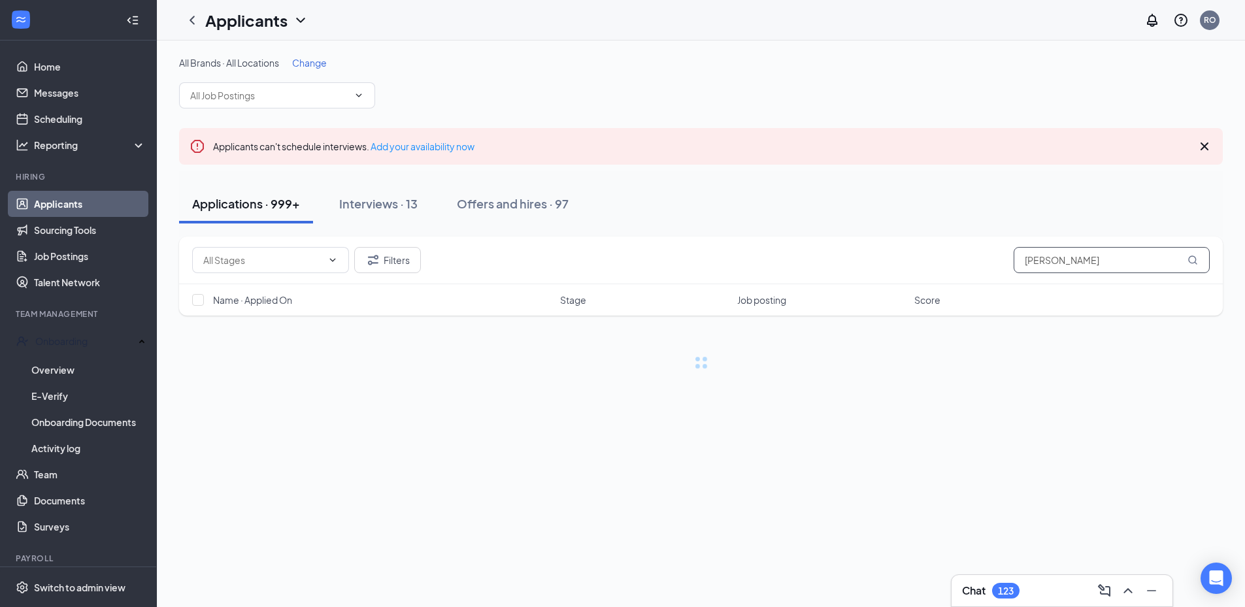
type input "[PERSON_NAME]"
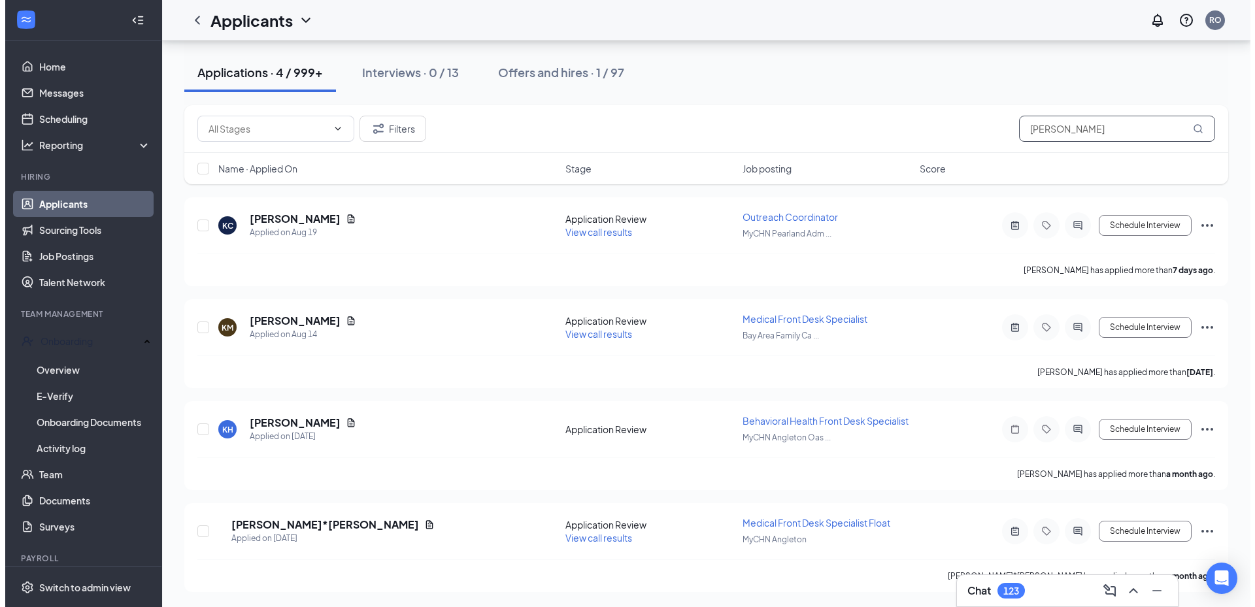
scroll to position [132, 0]
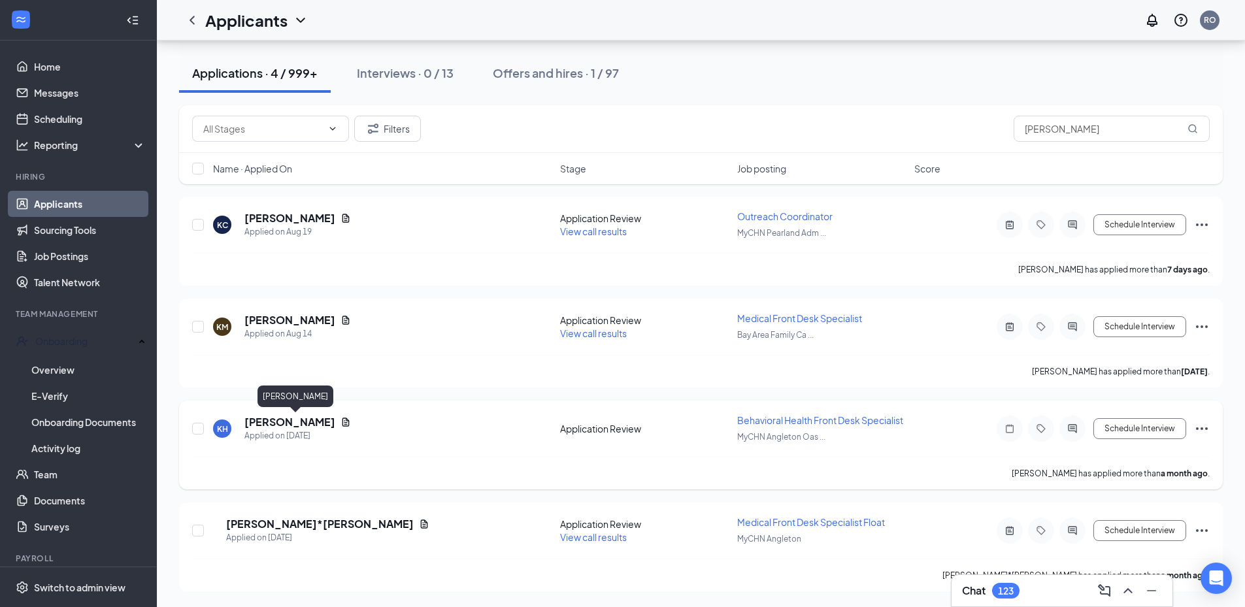
click at [335, 422] on h5 "[PERSON_NAME]" at bounding box center [289, 422] width 91 height 14
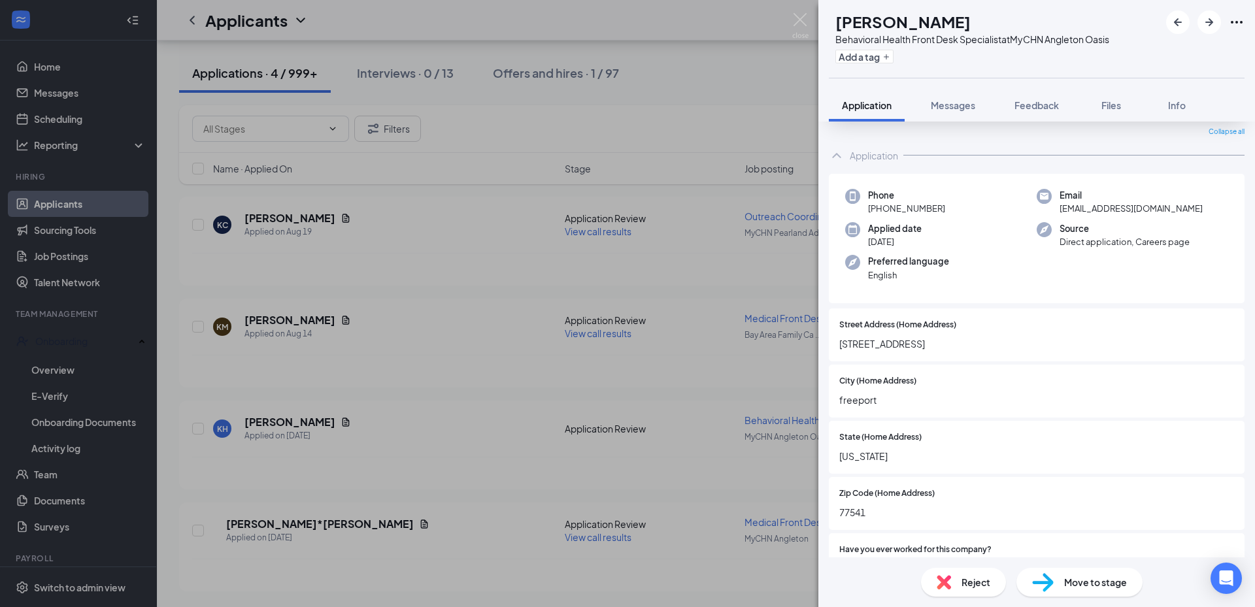
scroll to position [65, 0]
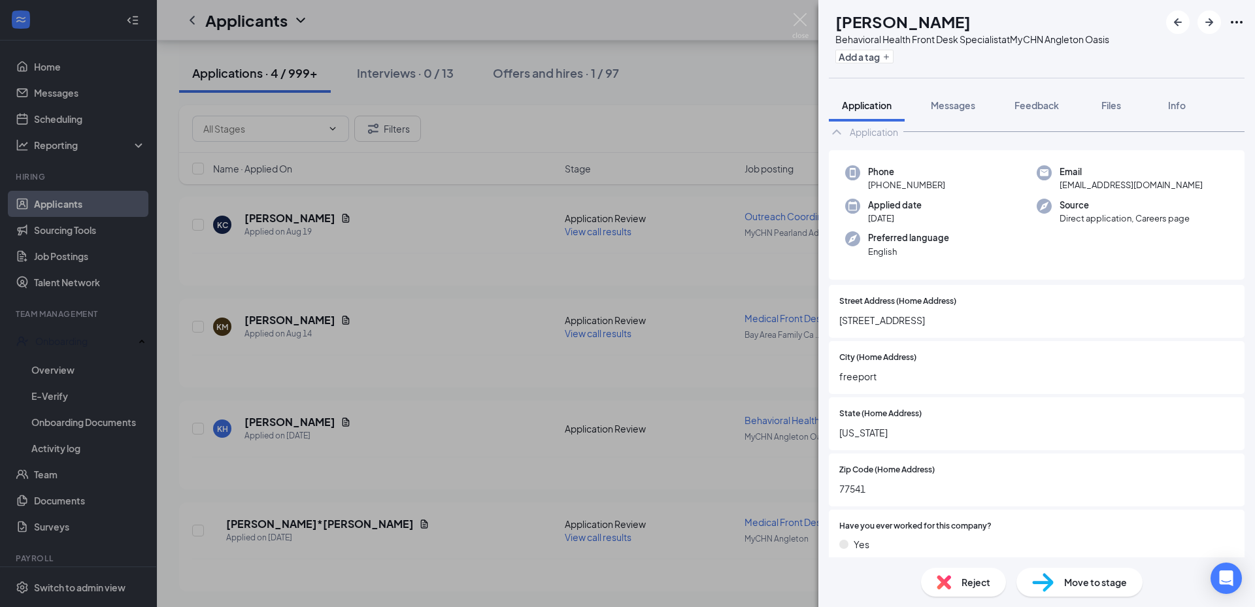
click at [1115, 583] on span "Move to stage" at bounding box center [1095, 582] width 63 height 14
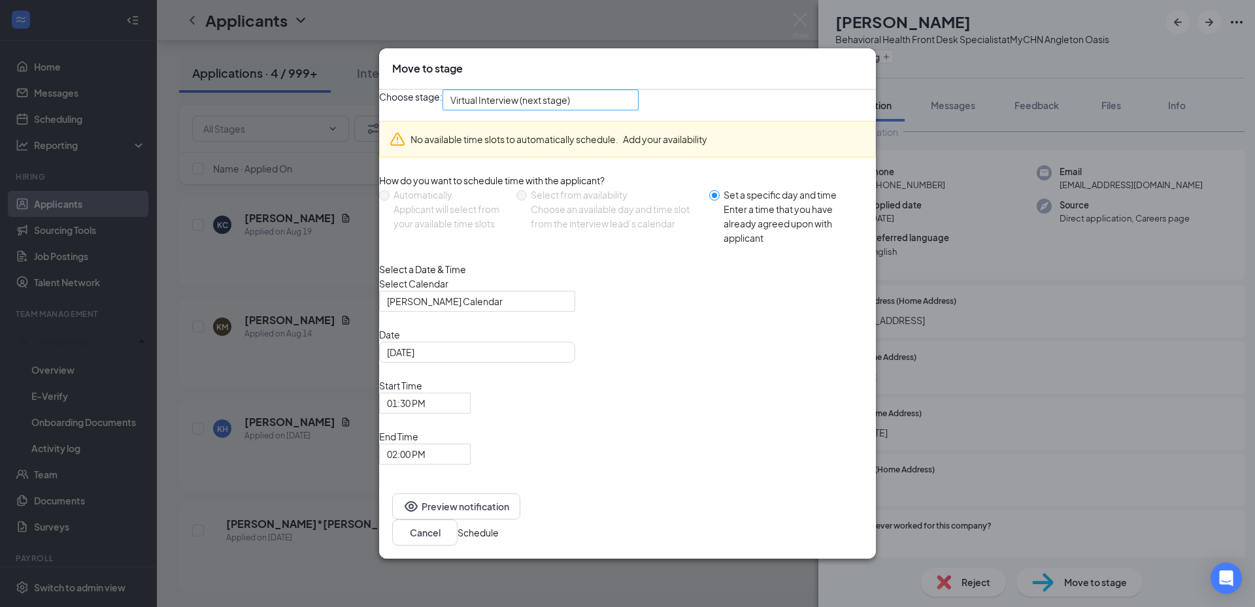
click at [619, 125] on span "Virtual Interview (next stage)" at bounding box center [534, 107] width 169 height 35
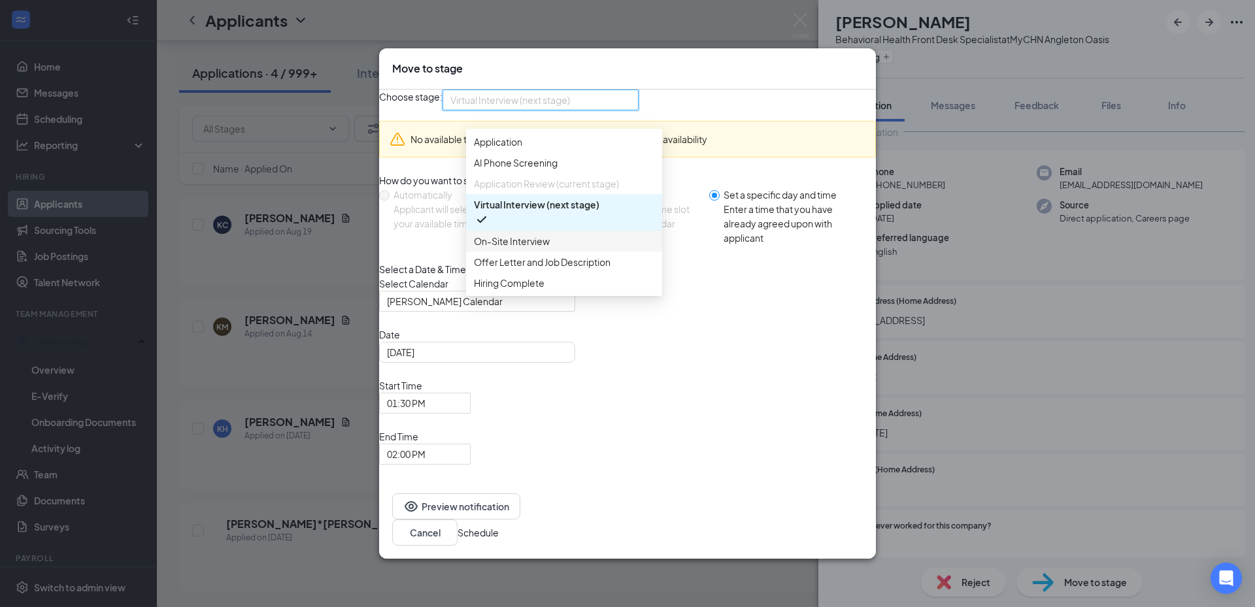
scroll to position [44, 0]
click at [594, 269] on span "Offer Letter and Job Description" at bounding box center [542, 262] width 137 height 14
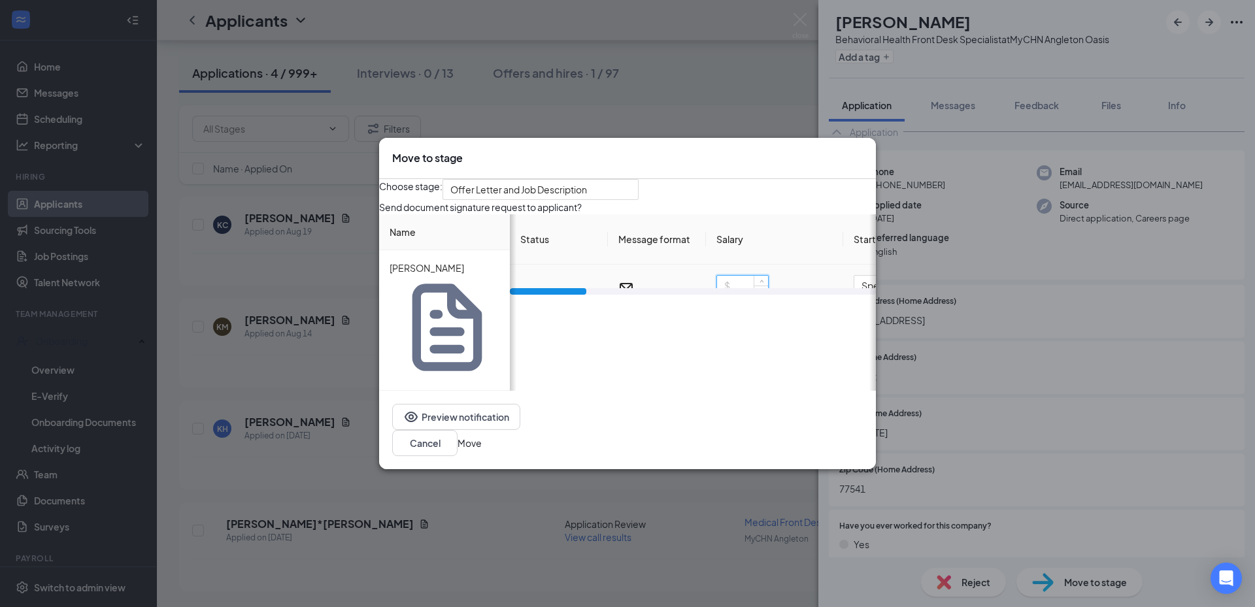
click at [759, 295] on input at bounding box center [742, 286] width 51 height 20
drag, startPoint x: 563, startPoint y: 376, endPoint x: 653, endPoint y: 375, distance: 90.8
click at [653, 295] on div at bounding box center [639, 291] width 76 height 7
type input "17"
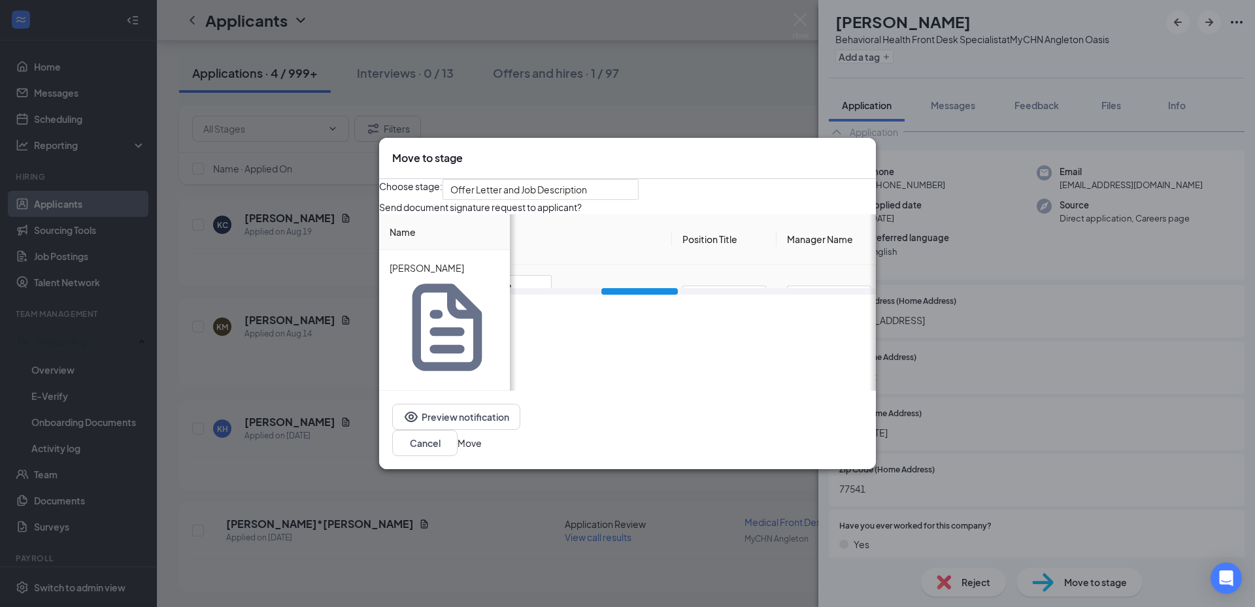
click at [543, 314] on div "[DATE]" at bounding box center [499, 306] width 88 height 14
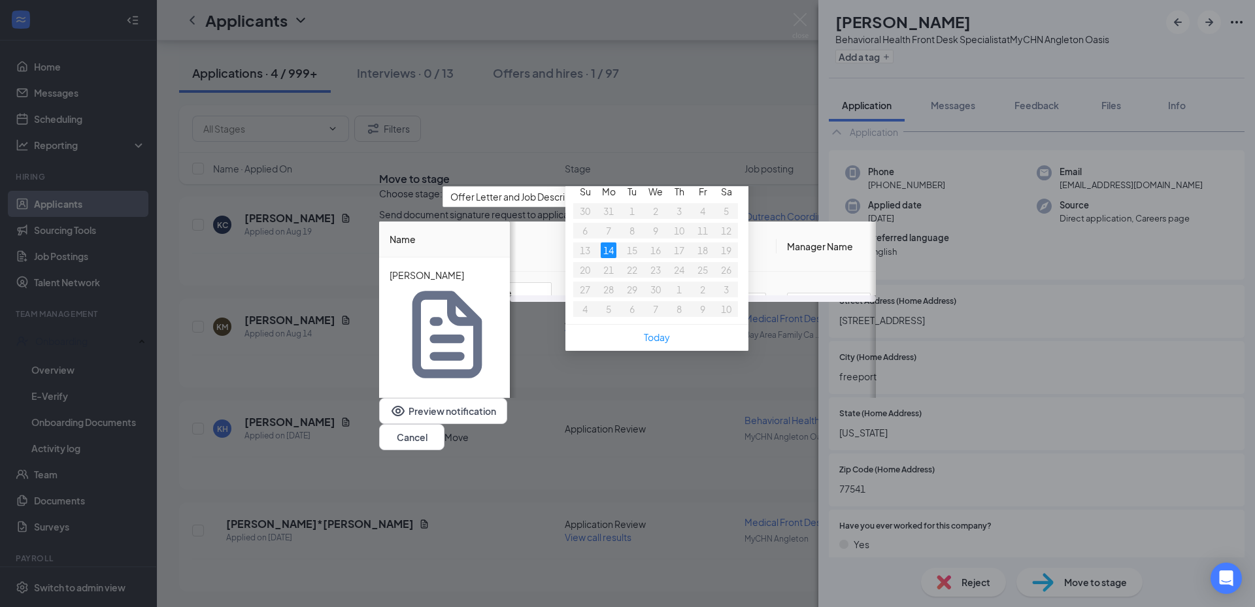
click at [724, 167] on span "button" at bounding box center [721, 164] width 7 height 7
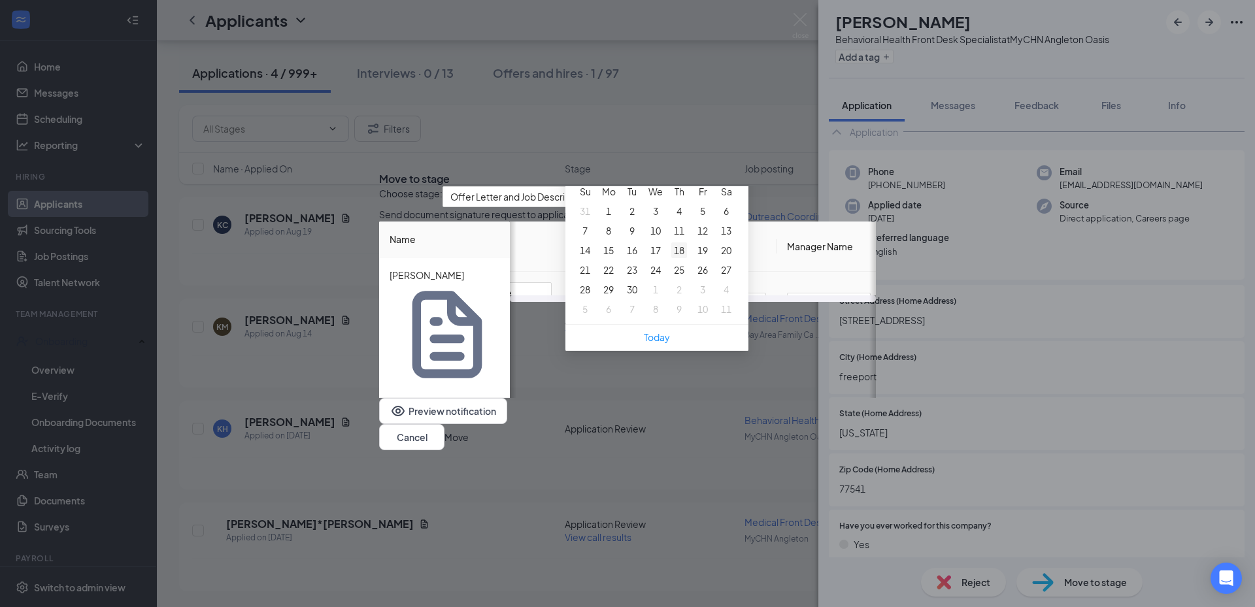
type input "[DATE]"
click at [687, 258] on div "18" at bounding box center [679, 250] width 16 height 16
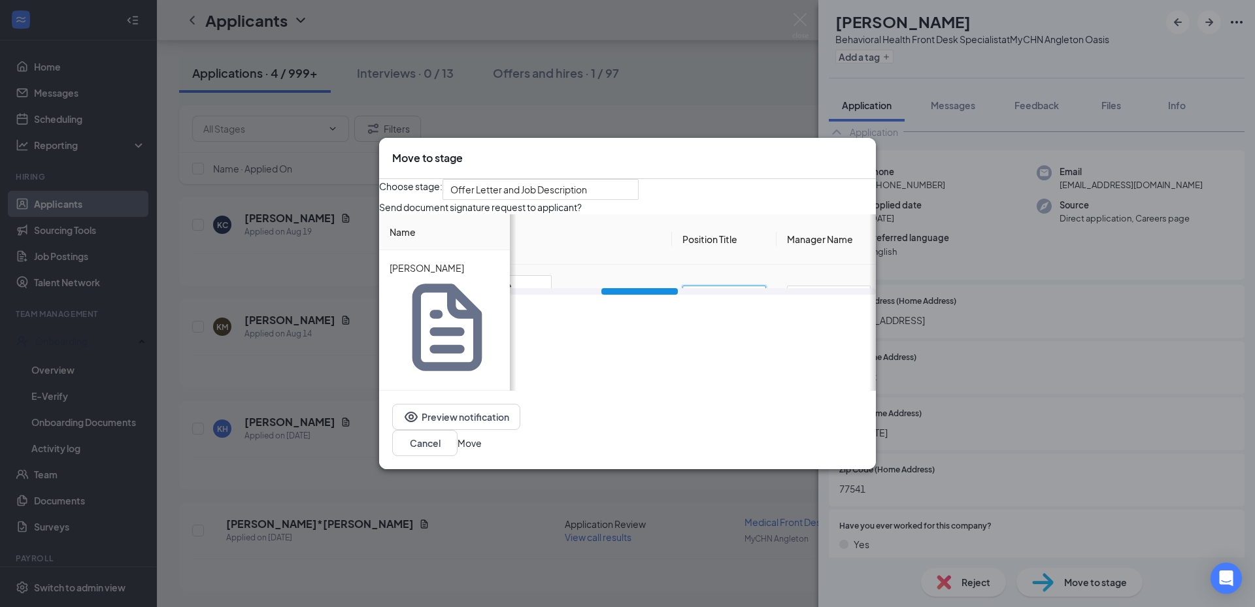
click at [748, 306] on input "Position Title" at bounding box center [724, 296] width 84 height 21
click at [672, 306] on input "Patient Service Specialist" at bounding box center [691, 296] width 84 height 21
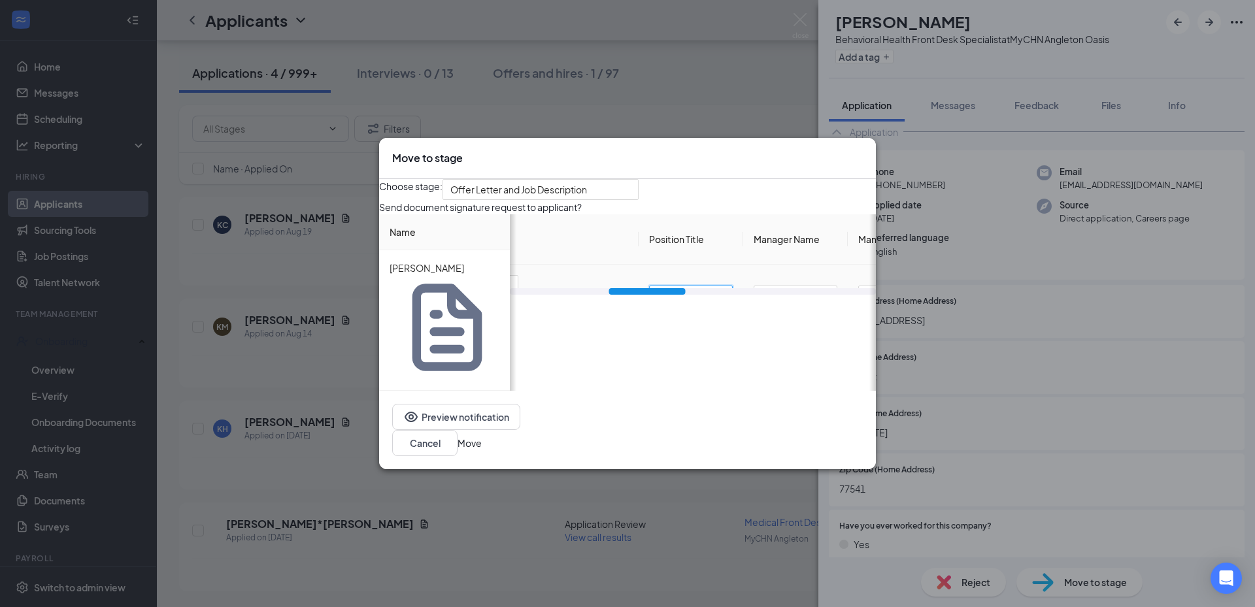
scroll to position [0, 10]
drag, startPoint x: 750, startPoint y: 352, endPoint x: 644, endPoint y: 352, distance: 105.2
click at [644, 328] on tr "in progress 17 hour Specific date [DATE] Behavioral Health Patient Service Spec…" at bounding box center [825, 296] width 1510 height 63
type input "Patient Service Specialist"
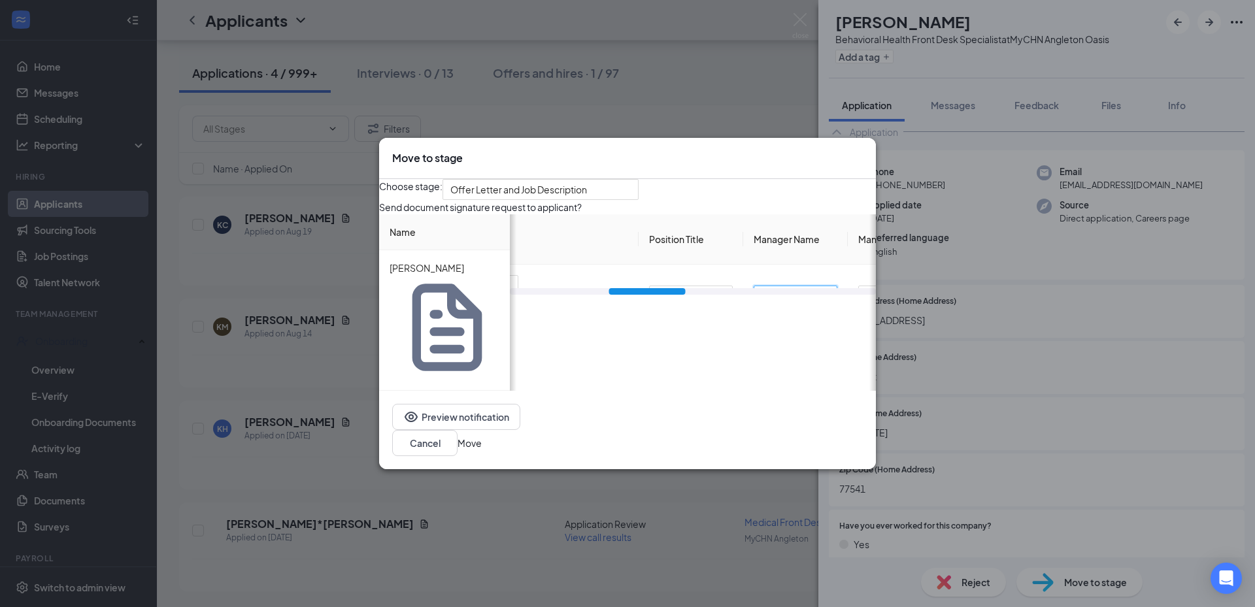
type input "H"
type input "[PERSON_NAME]"
click at [697, 306] on input "Manager's Title" at bounding box center [672, 296] width 84 height 21
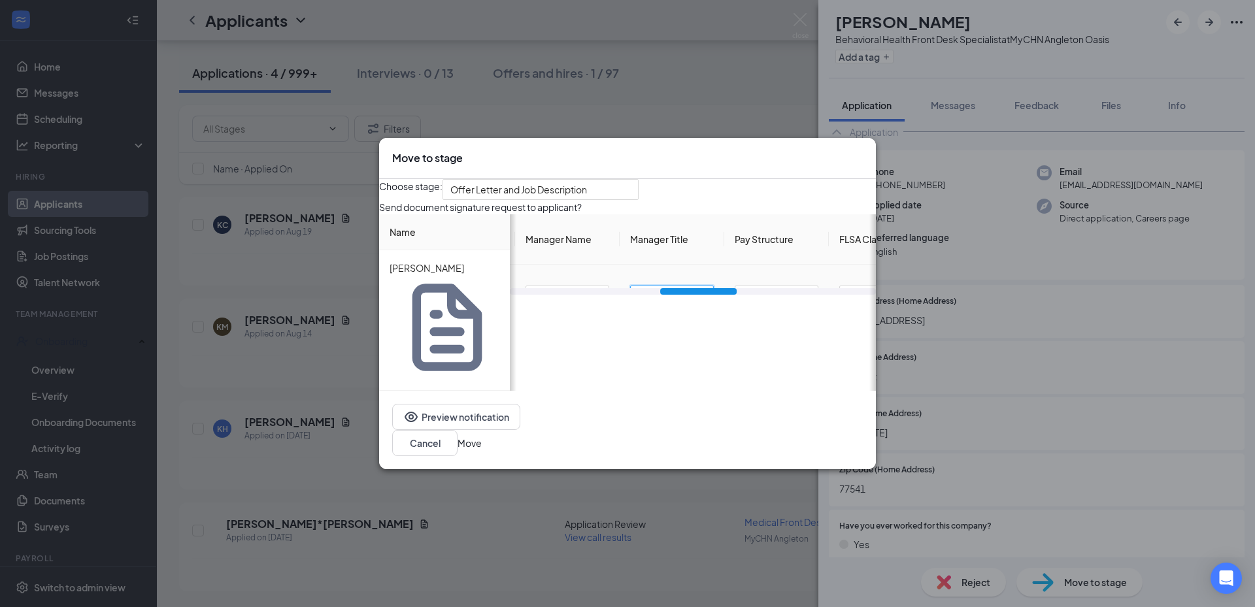
click at [697, 306] on input "Manager's Title" at bounding box center [672, 296] width 84 height 21
paste input "Behavioral Health Associate Director"
type input "Behavioral Health Associate Director"
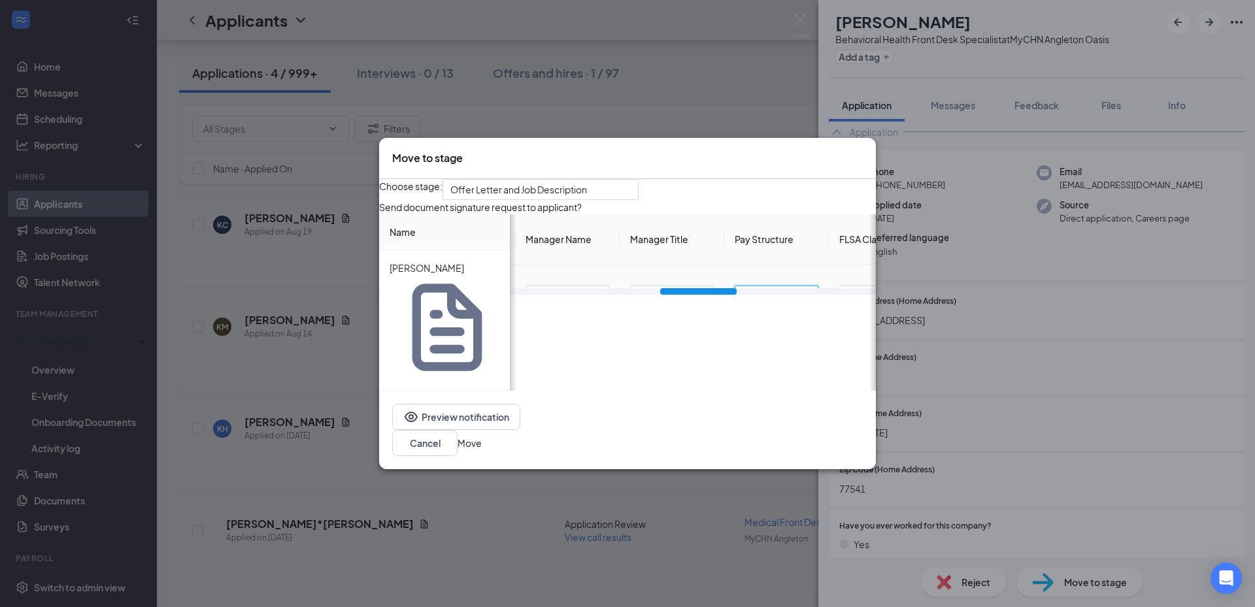
type input "hourly"
type input "i"
type input "non-sexempt"
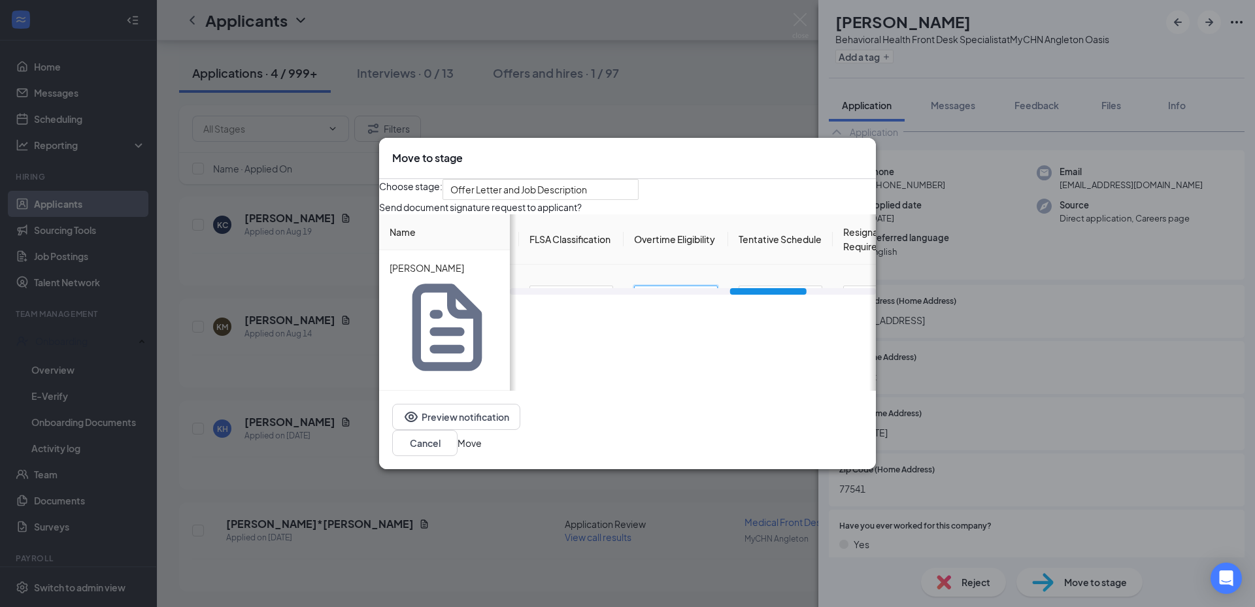
type input "is"
type input "[DATE] - [DATE]"
click at [822, 306] on input "[DATE] - [DATE]" at bounding box center [780, 296] width 84 height 21
click at [581, 306] on input "non-sexempt" at bounding box center [571, 296] width 84 height 21
type input "non-exempt"
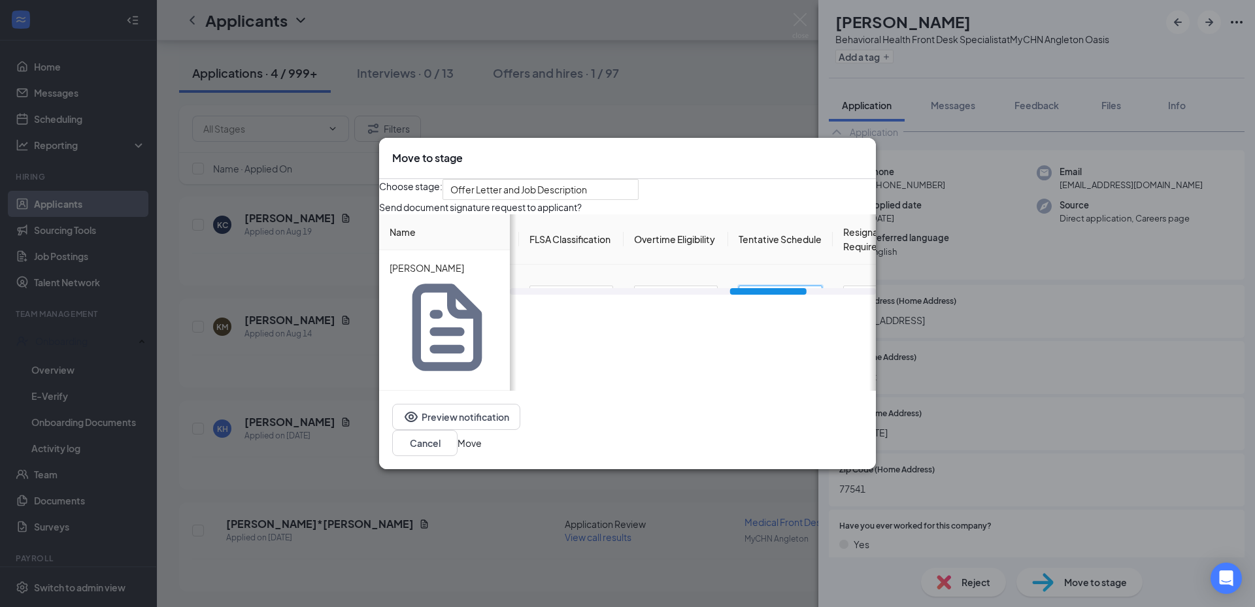
click at [822, 306] on input "[DATE] - [DATE]" at bounding box center [780, 296] width 84 height 21
type input "[DATE] - [DATE] 8:00AM - 6:00PM, with rotating Saturdays from 9:00AM - 3:00PM"
drag, startPoint x: 813, startPoint y: 376, endPoint x: 845, endPoint y: 374, distance: 32.1
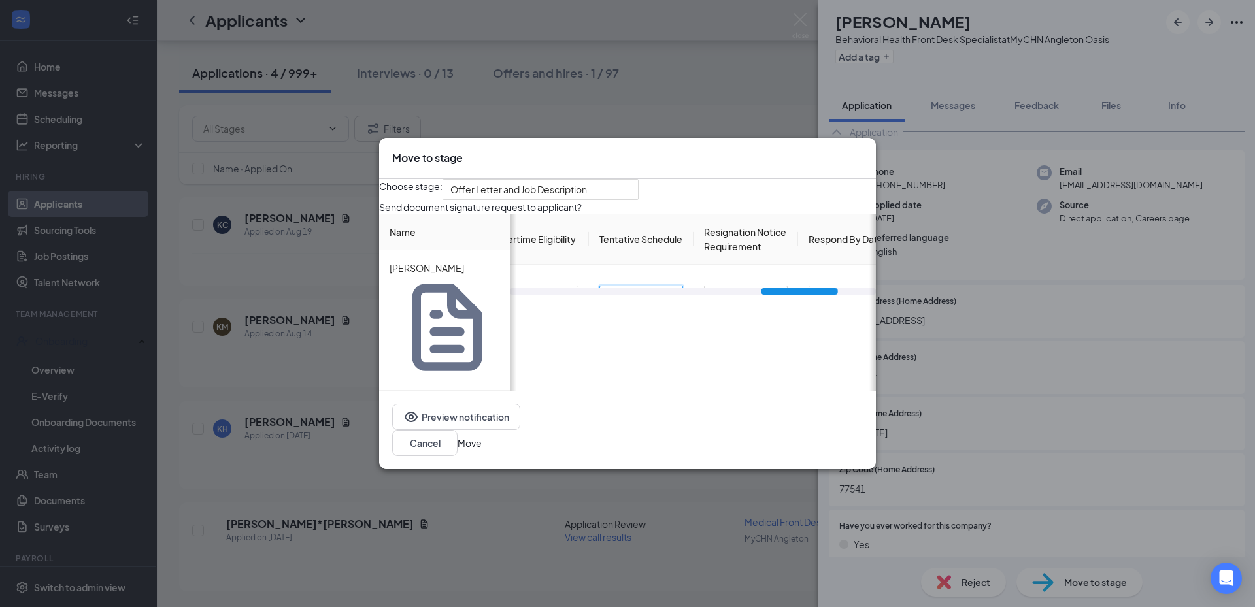
click at [838, 295] on div at bounding box center [799, 291] width 76 height 7
type input "30"
type input "[DATE]"
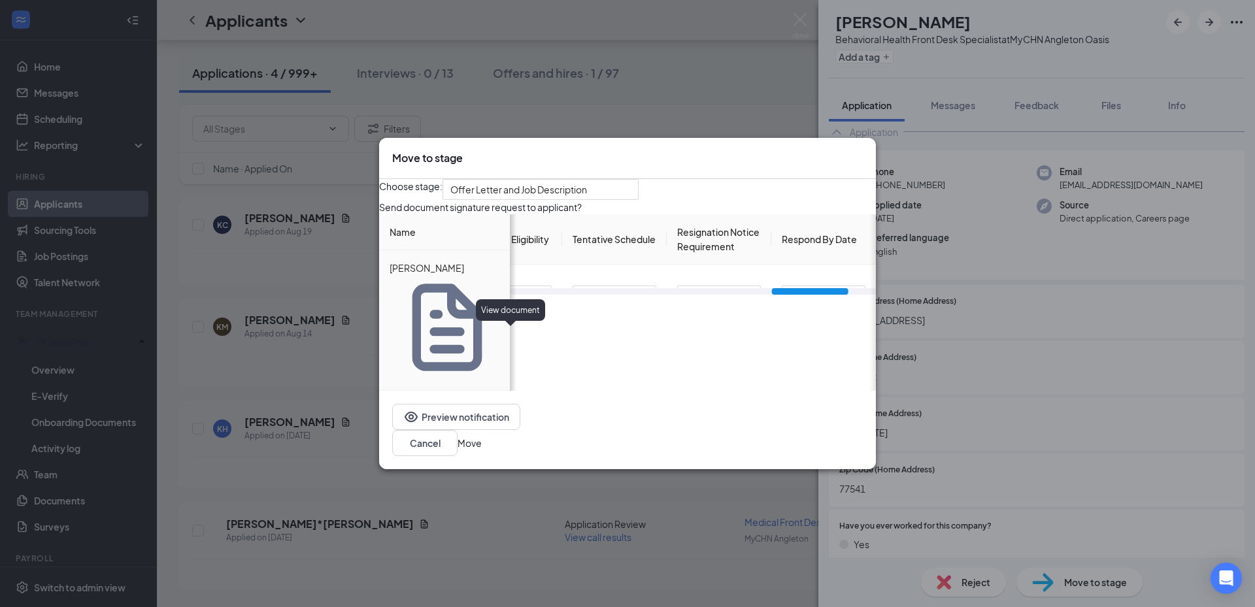
click at [482, 335] on icon "Document" at bounding box center [447, 327] width 70 height 87
click at [482, 436] on button "Move" at bounding box center [469, 443] width 24 height 14
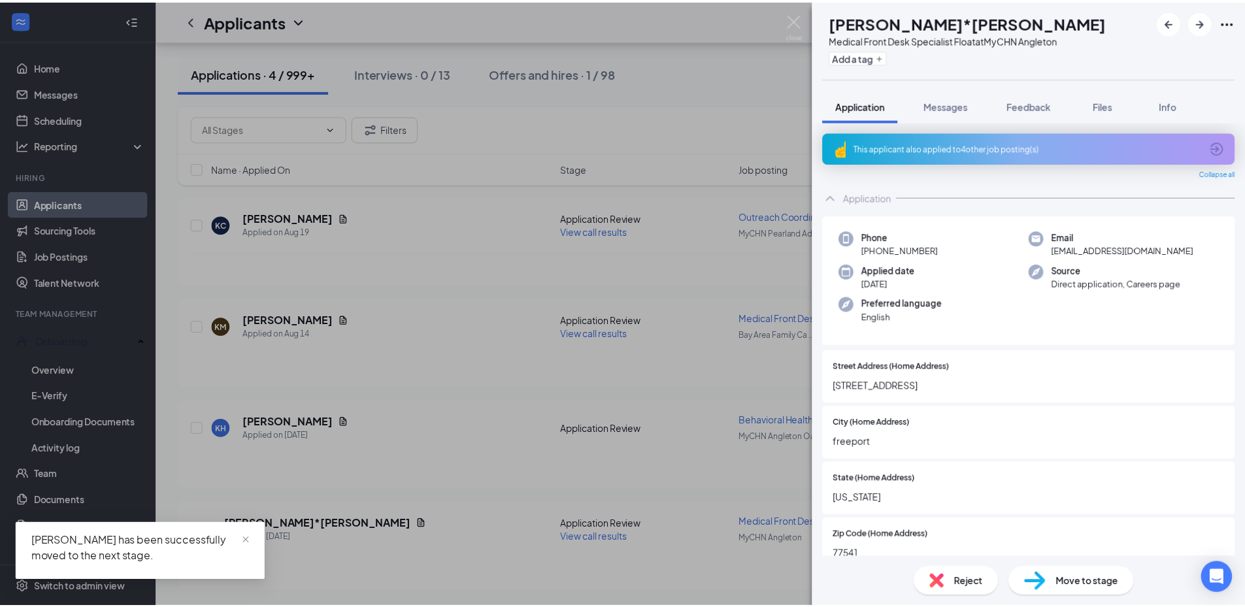
scroll to position [30, 0]
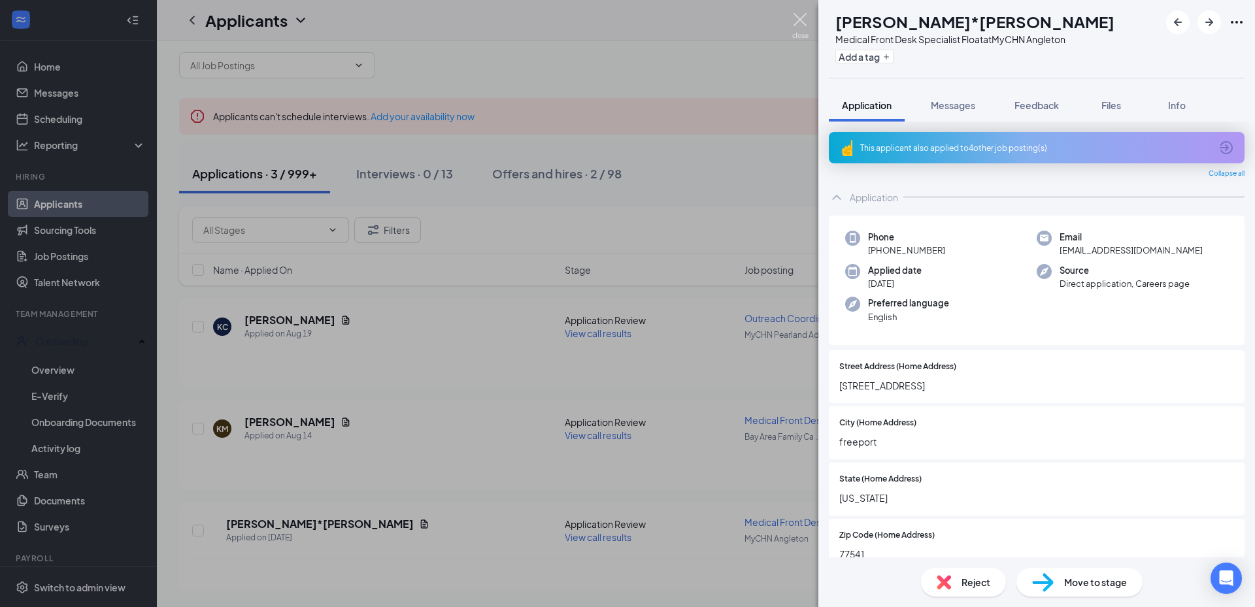
click at [802, 29] on img at bounding box center [800, 25] width 16 height 25
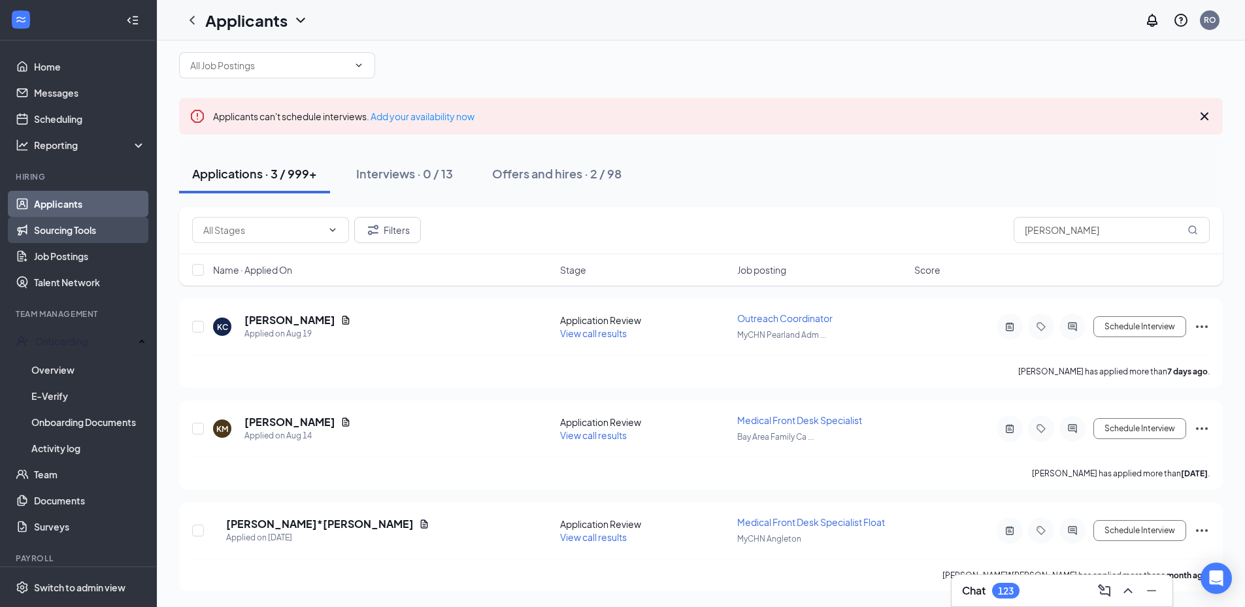
click at [76, 229] on link "Sourcing Tools" at bounding box center [90, 230] width 112 height 26
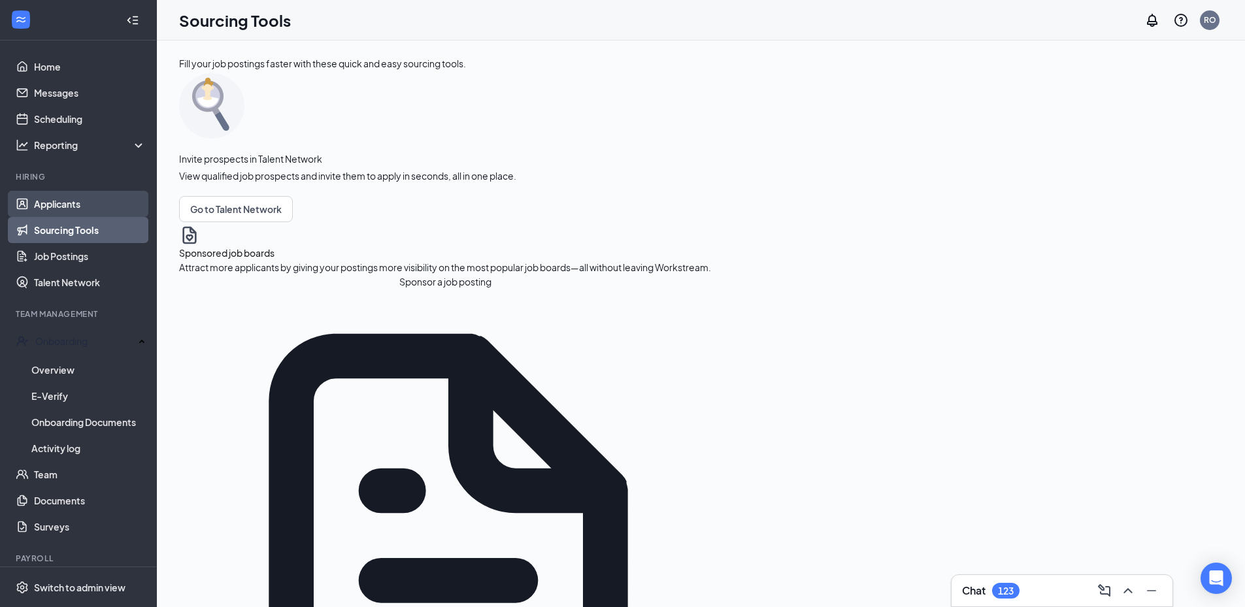
click at [75, 212] on link "Applicants" at bounding box center [90, 204] width 112 height 26
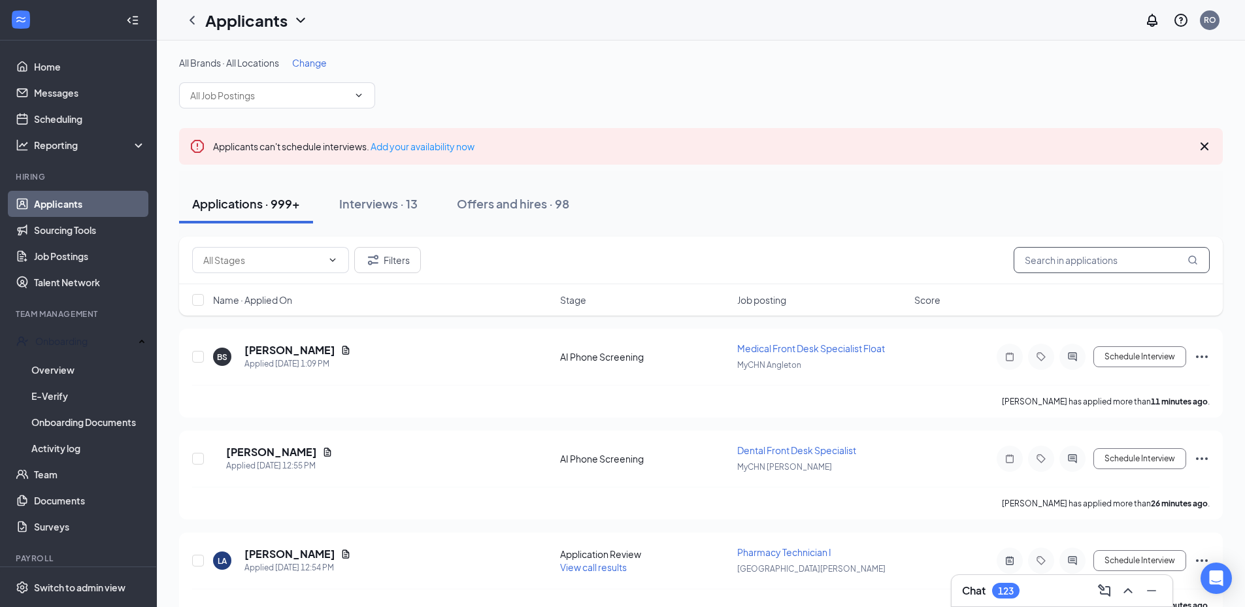
click at [1044, 261] on input "text" at bounding box center [1112, 260] width 196 height 26
type input "[PERSON_NAME]"
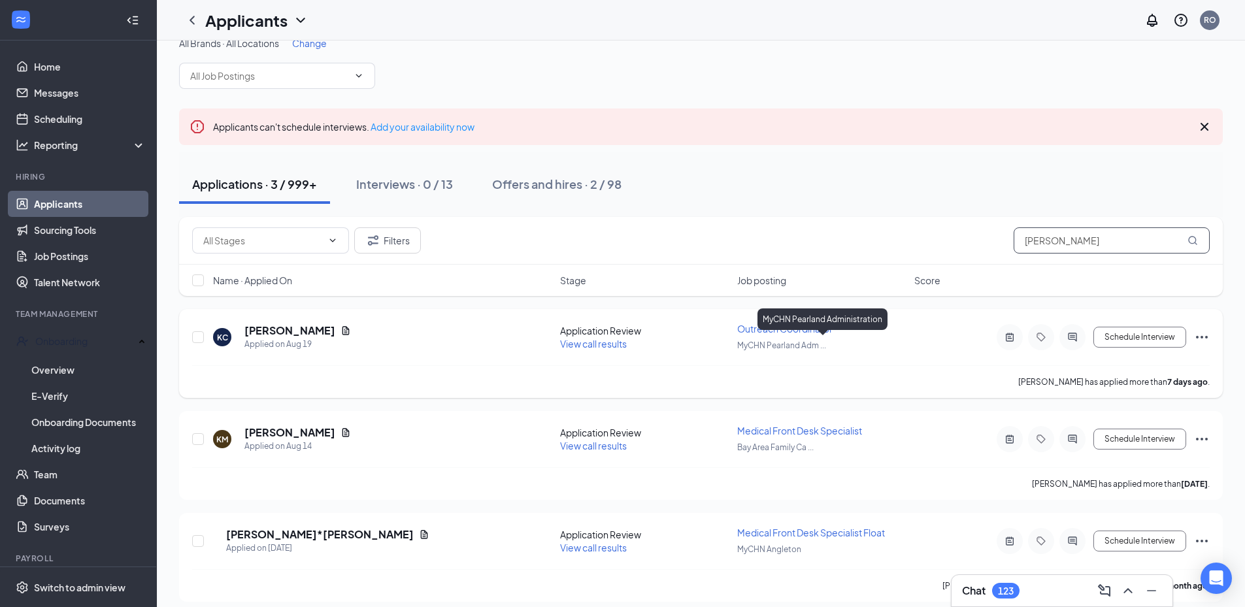
scroll to position [30, 0]
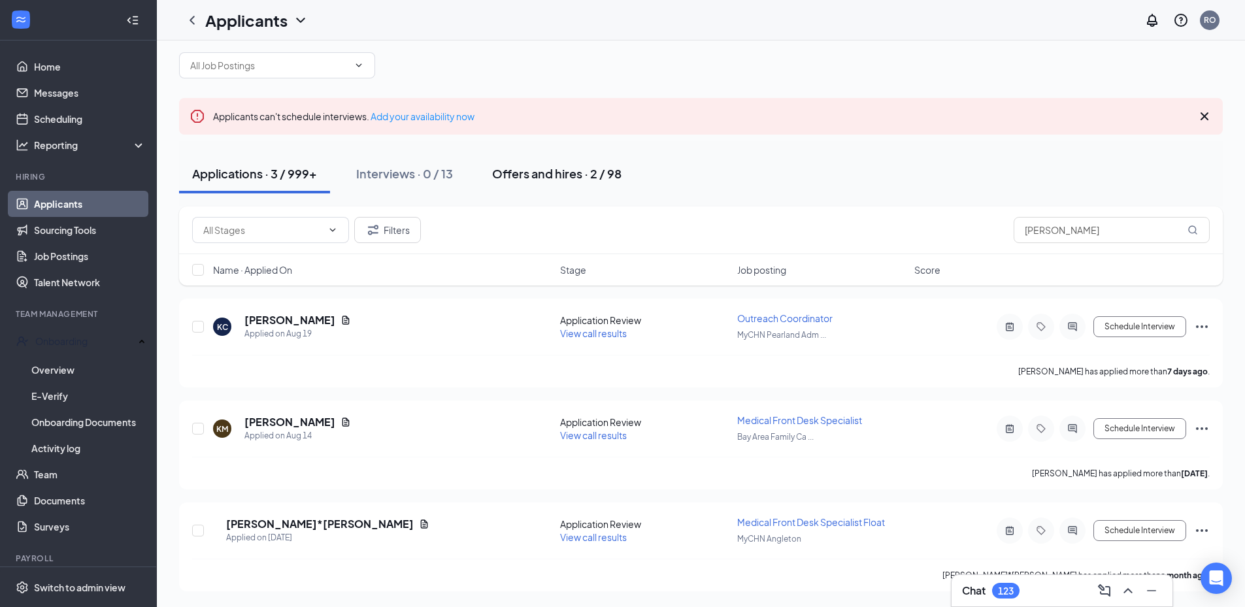
click at [607, 178] on div "Offers and hires · 2 / 98" at bounding box center [556, 173] width 129 height 16
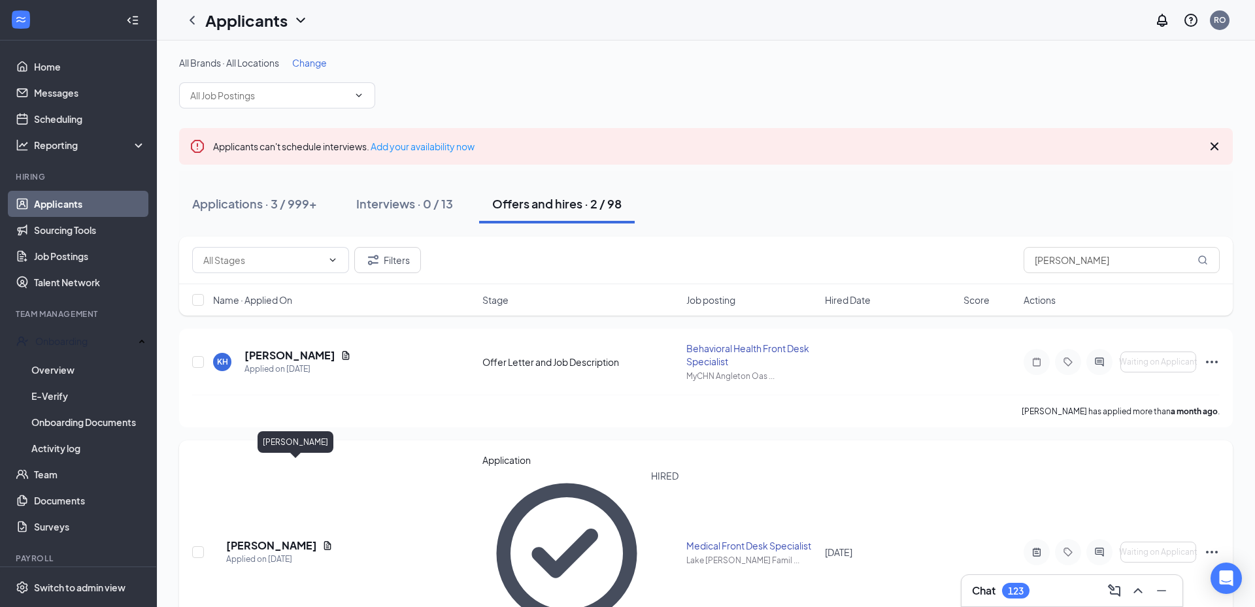
click at [317, 538] on h5 "[PERSON_NAME]" at bounding box center [271, 545] width 91 height 14
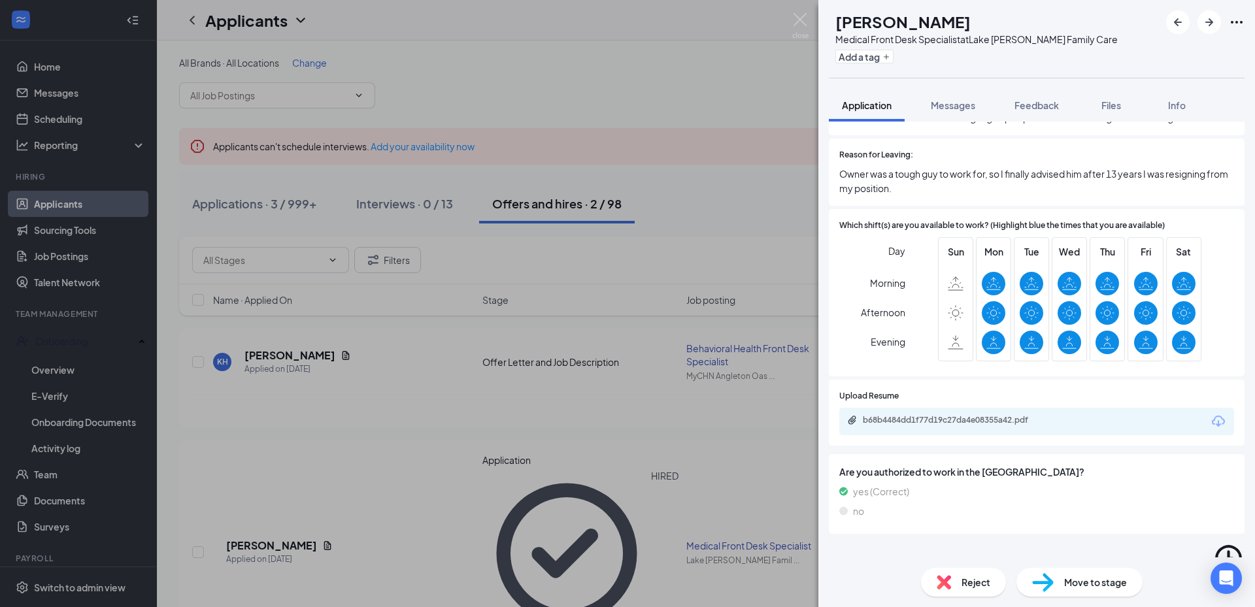
scroll to position [2672, 0]
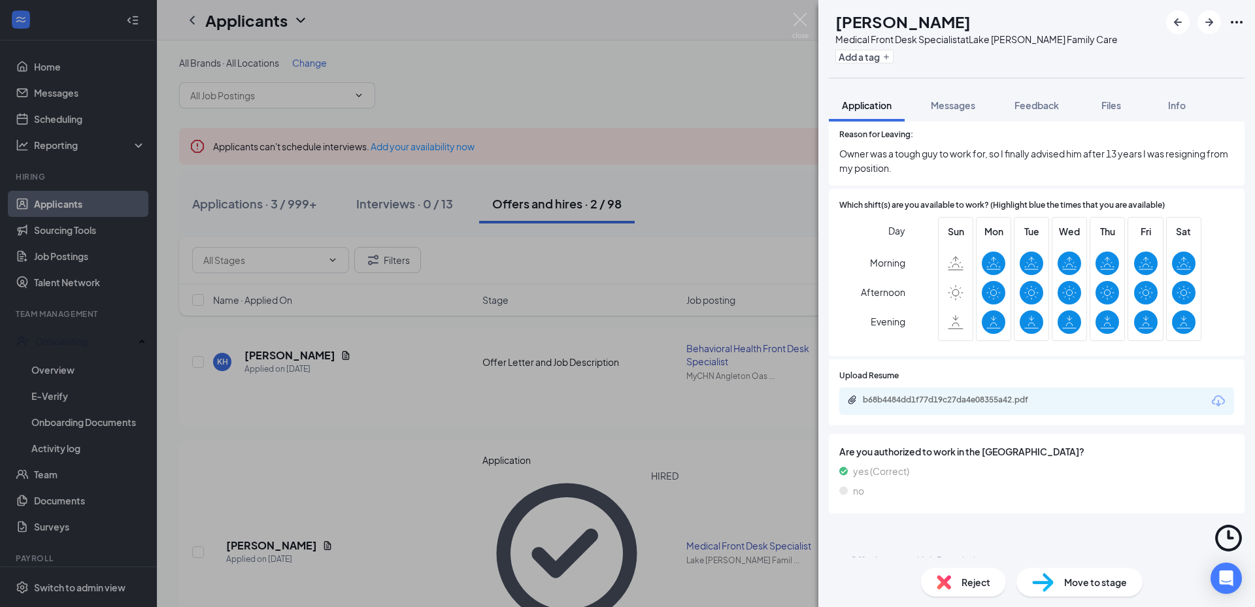
click at [982, 584] on span "Reject" at bounding box center [975, 582] width 29 height 14
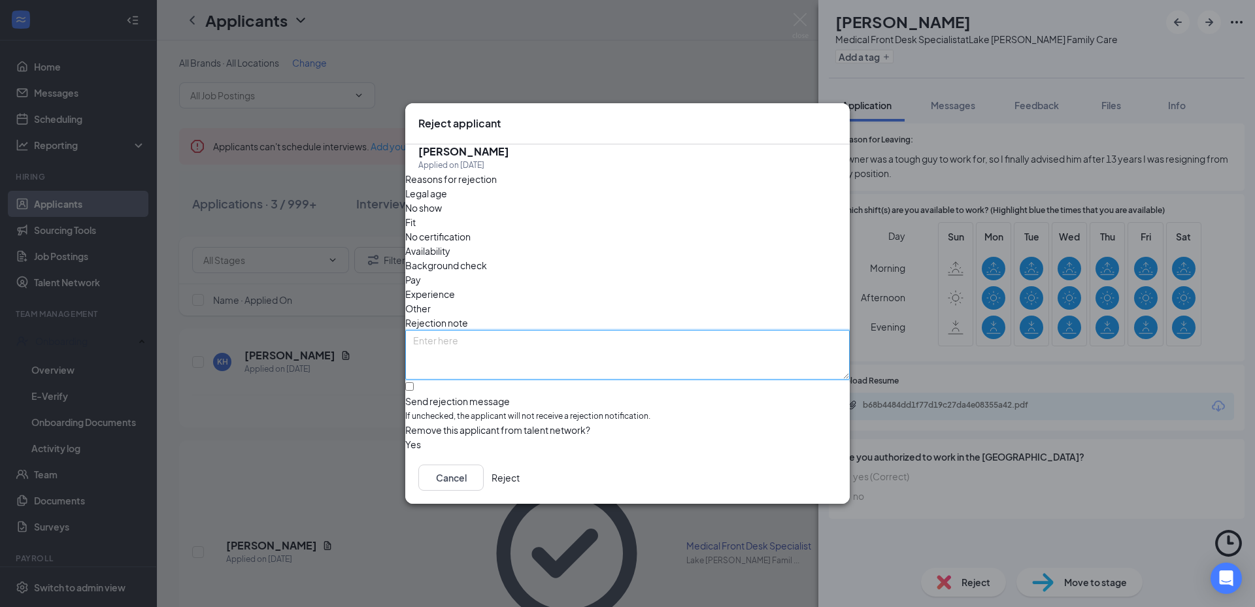
click at [539, 330] on textarea at bounding box center [627, 355] width 444 height 50
click at [431, 301] on span "Other" at bounding box center [417, 308] width 25 height 14
click at [484, 489] on button "Cancel" at bounding box center [450, 478] width 65 height 26
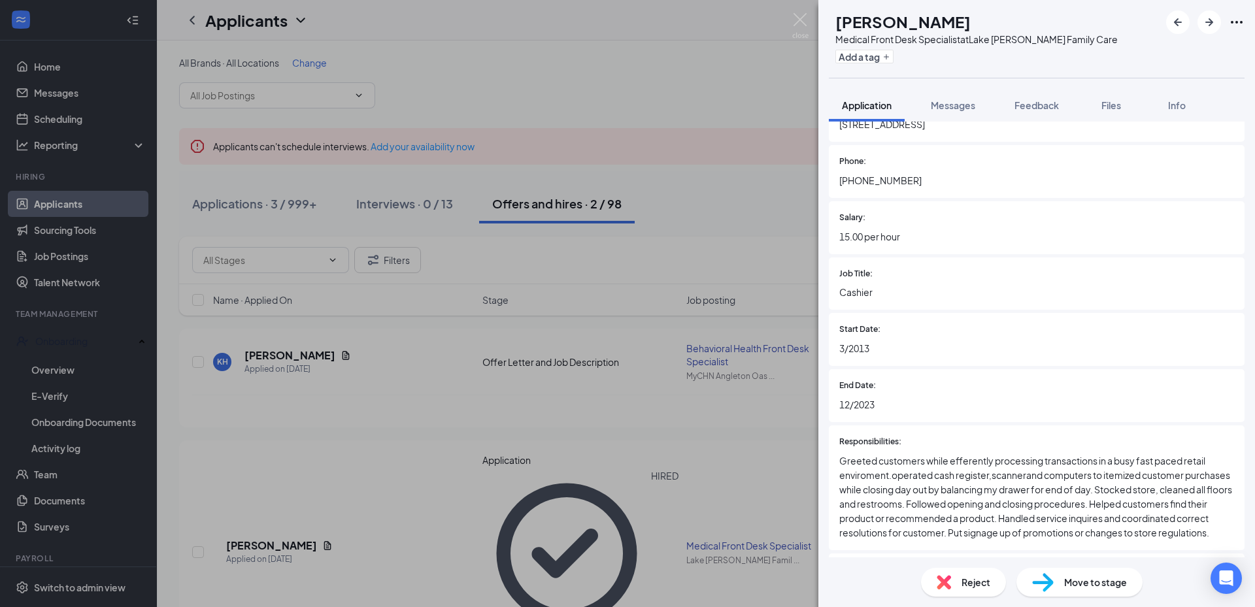
scroll to position [2215, 0]
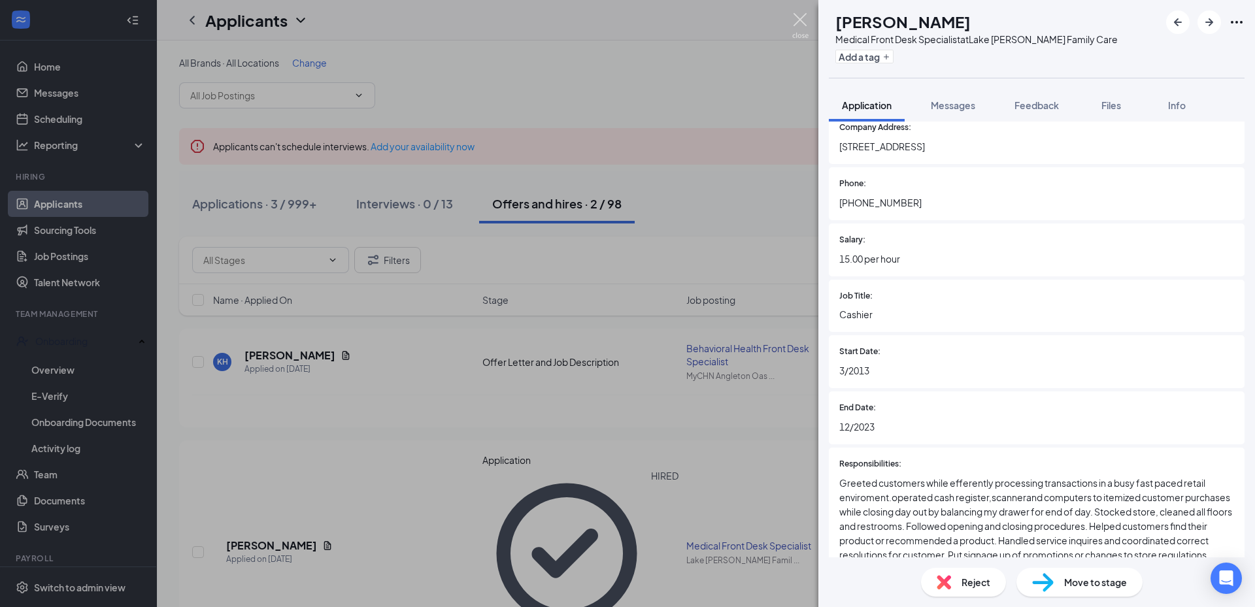
click at [793, 18] on img at bounding box center [800, 25] width 16 height 25
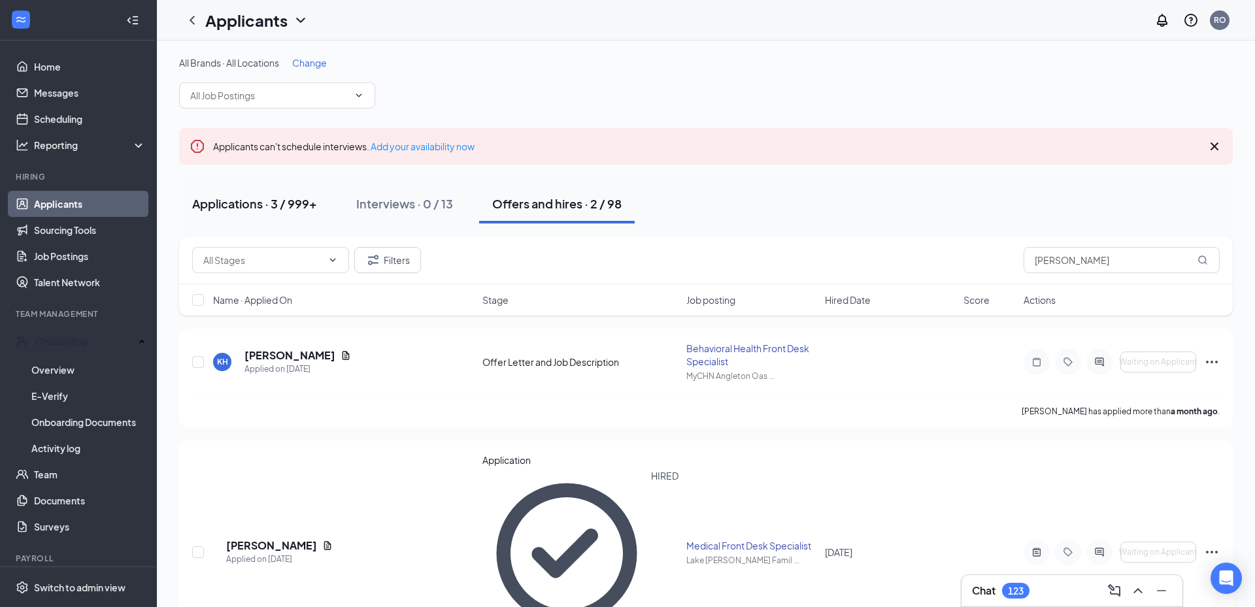
click at [256, 204] on div "Applications · 3 / 999+" at bounding box center [254, 203] width 125 height 16
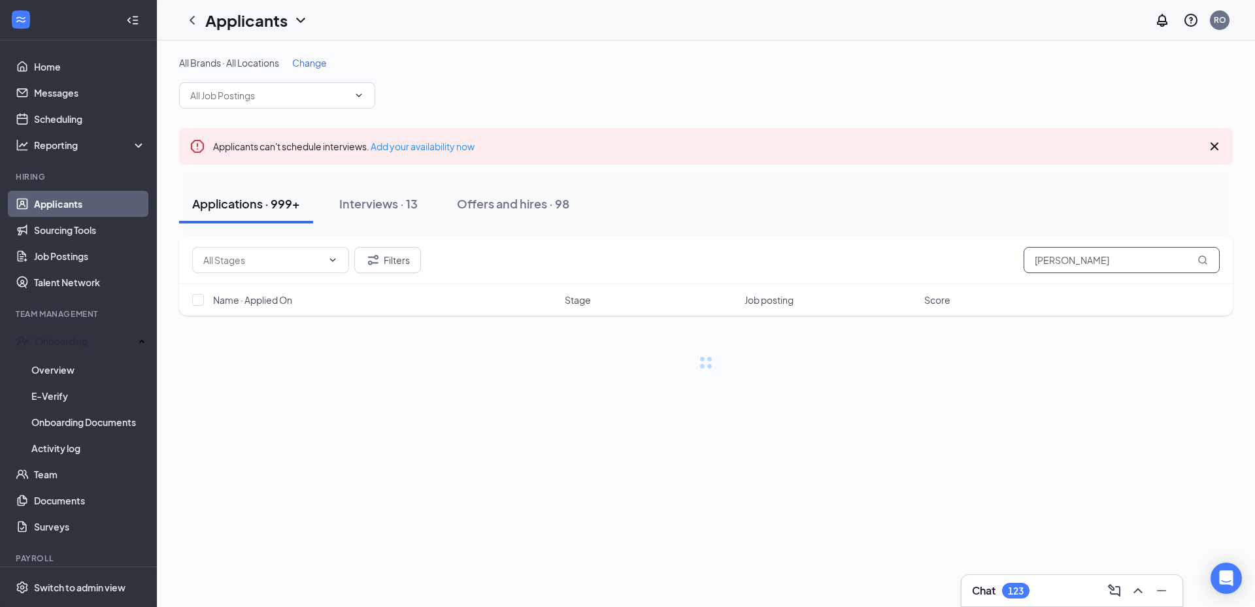
click at [1081, 257] on input "[PERSON_NAME]" at bounding box center [1121, 260] width 196 height 26
type input "colton"
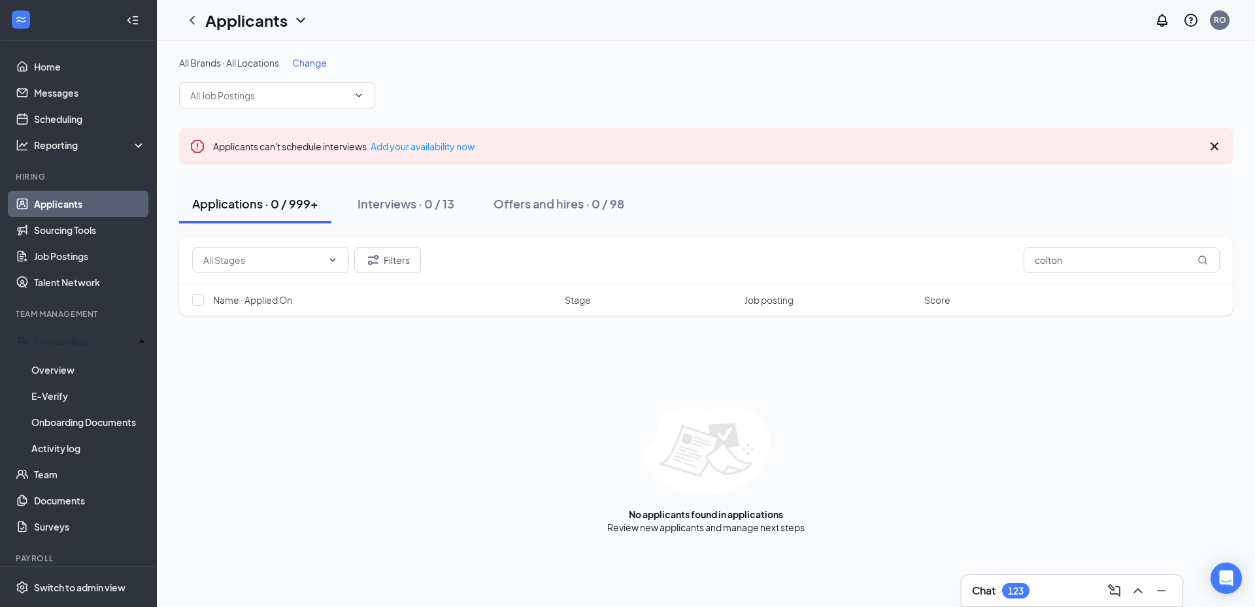
click at [793, 86] on div "All Brands · All Locations Change" at bounding box center [705, 82] width 1053 height 52
click at [1084, 495] on div "No applicants found in applications Review new applicants and manage next steps" at bounding box center [705, 470] width 1053 height 127
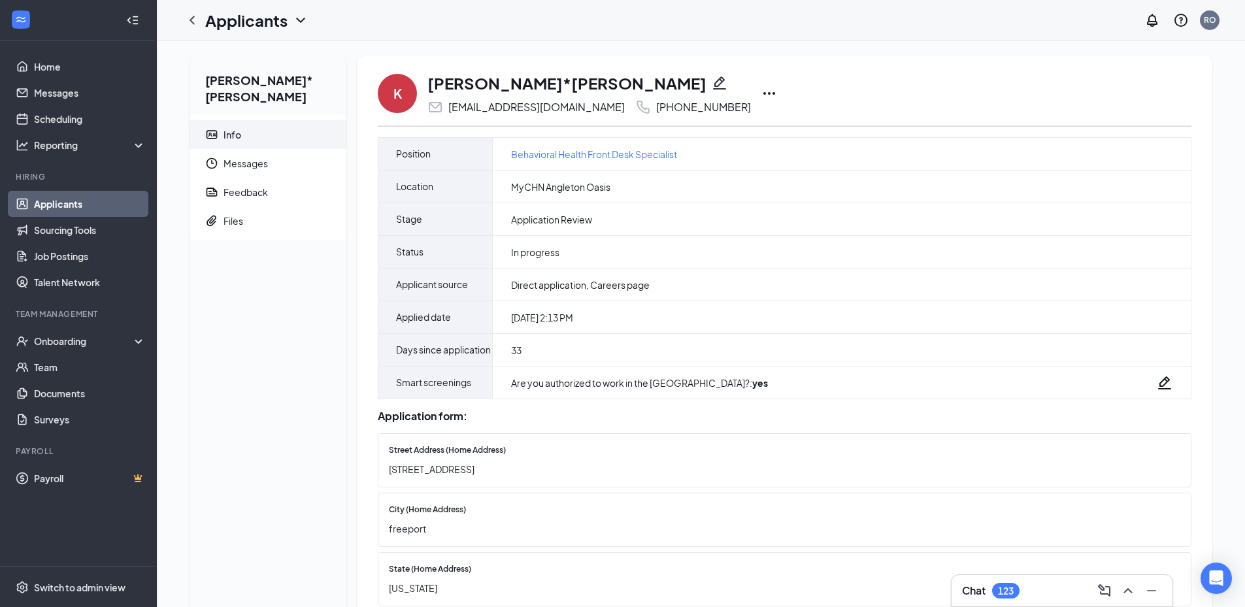
click at [712, 84] on icon "Pencil" at bounding box center [720, 83] width 16 height 16
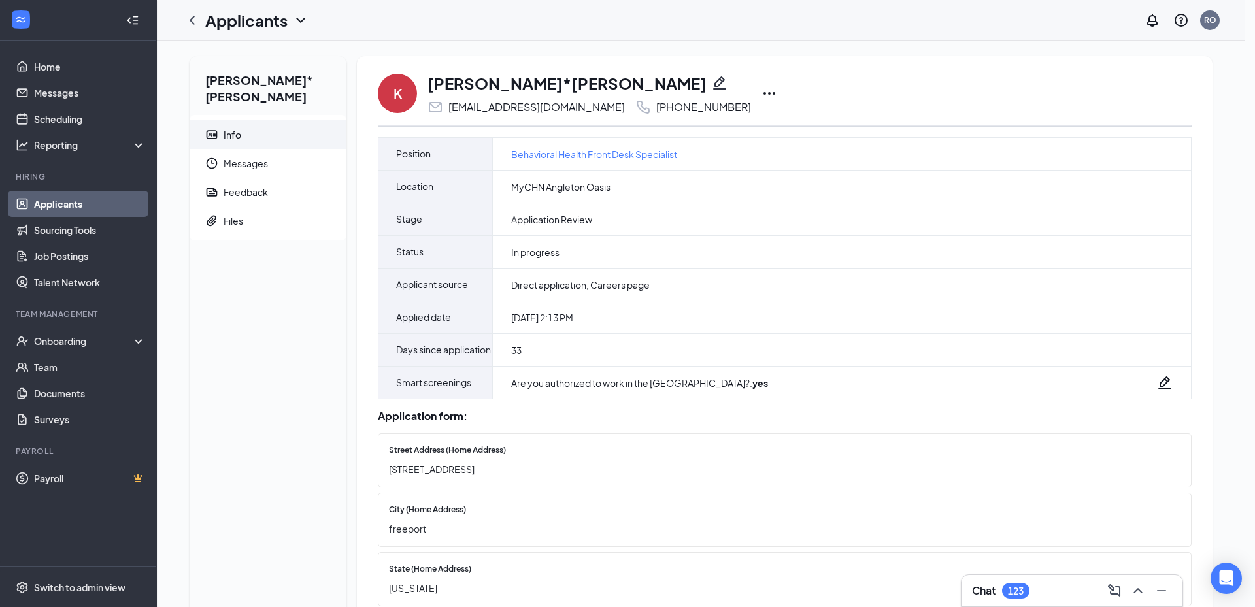
type input "Hernandez-Dibler"
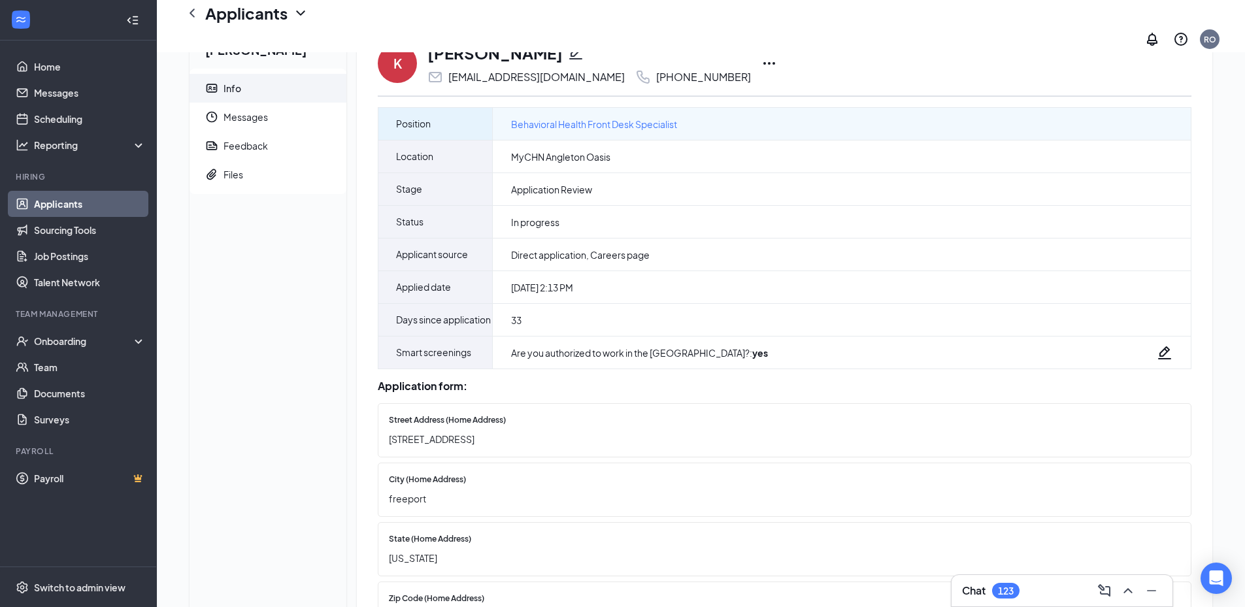
scroll to position [65, 0]
